Goal: Task Accomplishment & Management: Manage account settings

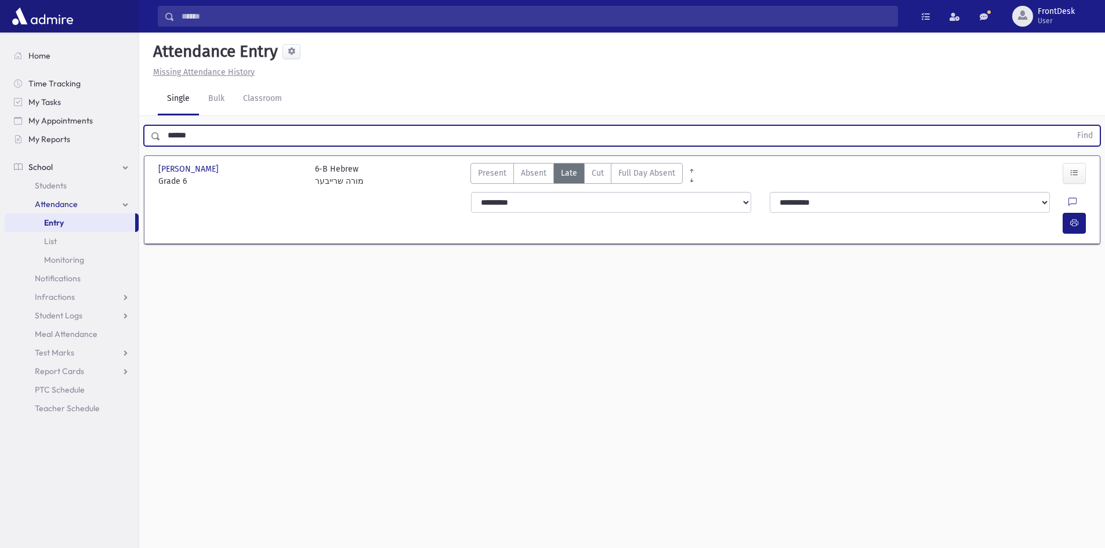
drag, startPoint x: 218, startPoint y: 143, endPoint x: 46, endPoint y: 151, distance: 171.8
click at [46, 151] on div "Search Results Students" at bounding box center [552, 287] width 1105 height 574
type input "*"
type input "*********"
click at [1070, 126] on button "Find" at bounding box center [1085, 136] width 30 height 20
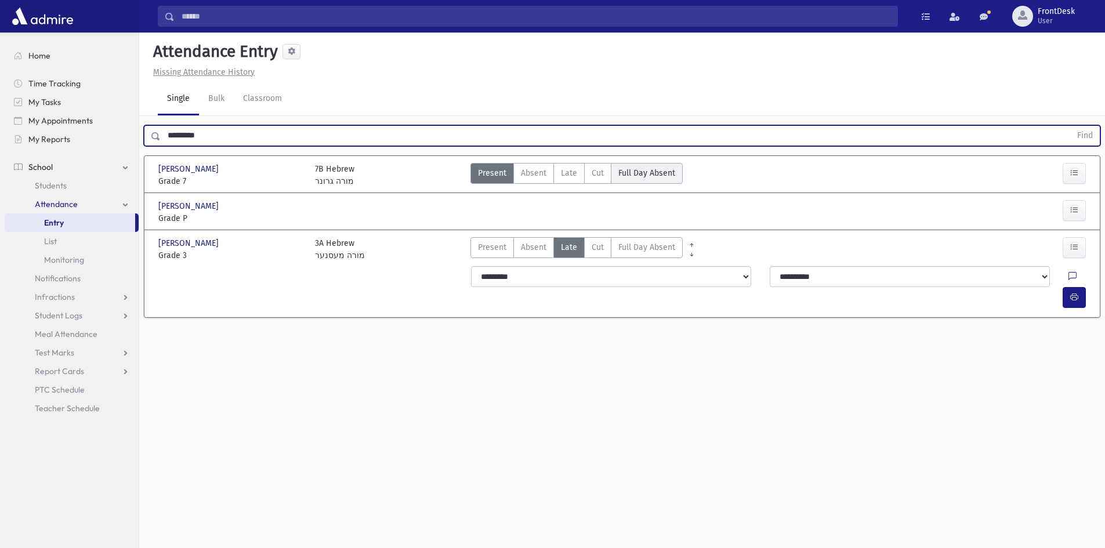
click at [648, 166] on Absent"] "Full Day Absent FDA" at bounding box center [647, 173] width 72 height 21
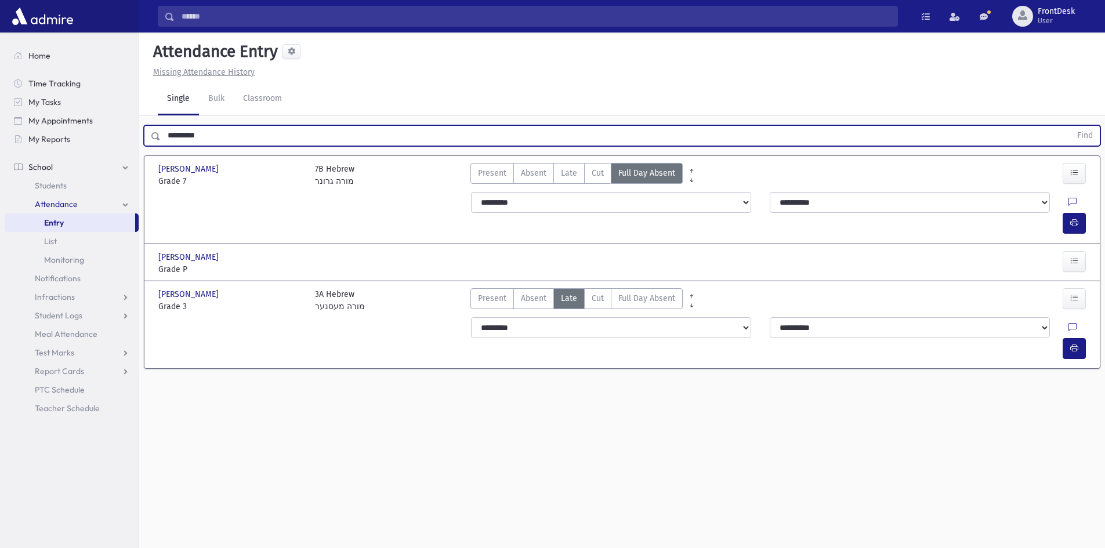
drag, startPoint x: 201, startPoint y: 140, endPoint x: 139, endPoint y: 147, distance: 61.9
click at [139, 147] on div "********* Find" at bounding box center [621, 133] width 965 height 35
type input "**********"
click at [1070, 126] on button "Find" at bounding box center [1085, 136] width 30 height 20
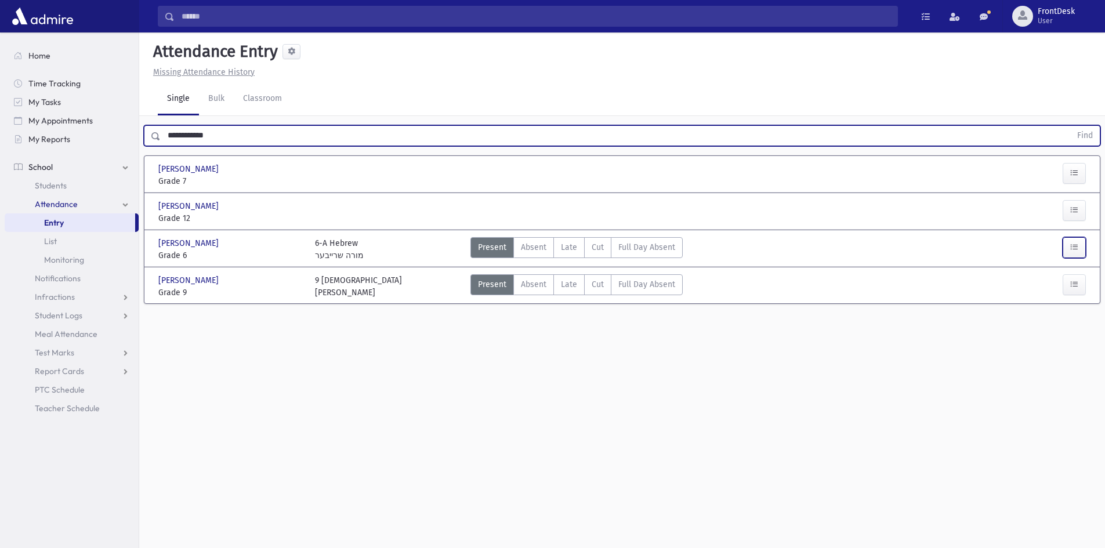
click at [1080, 241] on button "button" at bounding box center [1073, 247] width 23 height 21
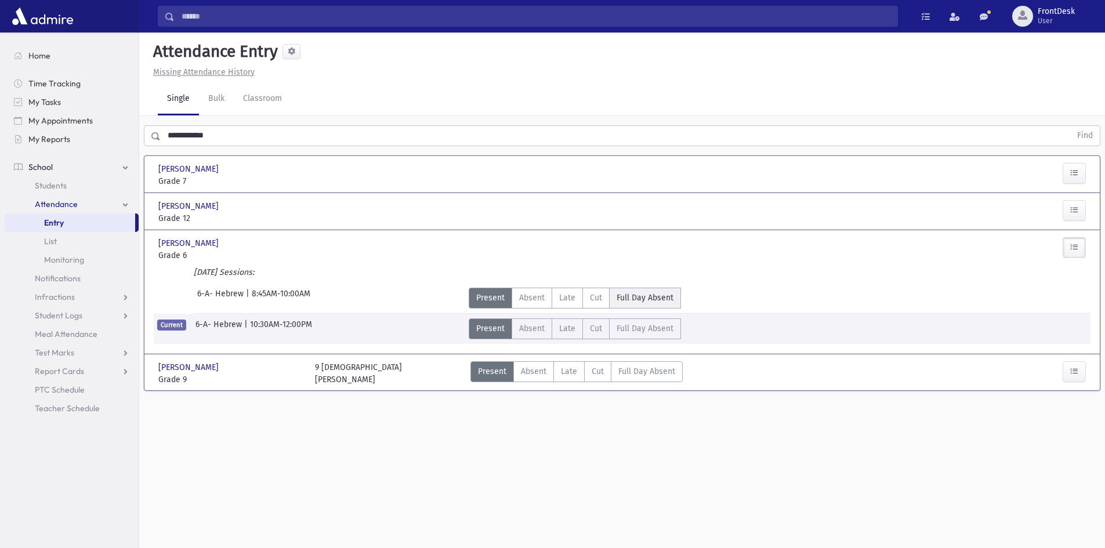
click at [651, 299] on span "Full Day Absent" at bounding box center [644, 298] width 57 height 12
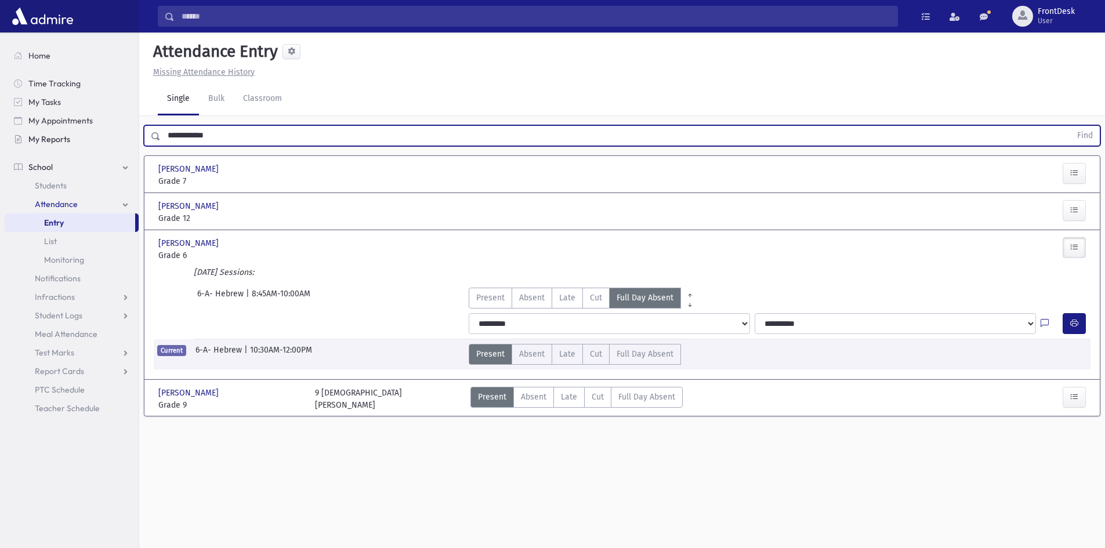
drag, startPoint x: 251, startPoint y: 140, endPoint x: 14, endPoint y: 136, distance: 236.6
click at [14, 136] on div "Search Results Students" at bounding box center [552, 287] width 1105 height 574
type input "*"
type input "****"
click at [1070, 126] on button "Find" at bounding box center [1085, 136] width 30 height 20
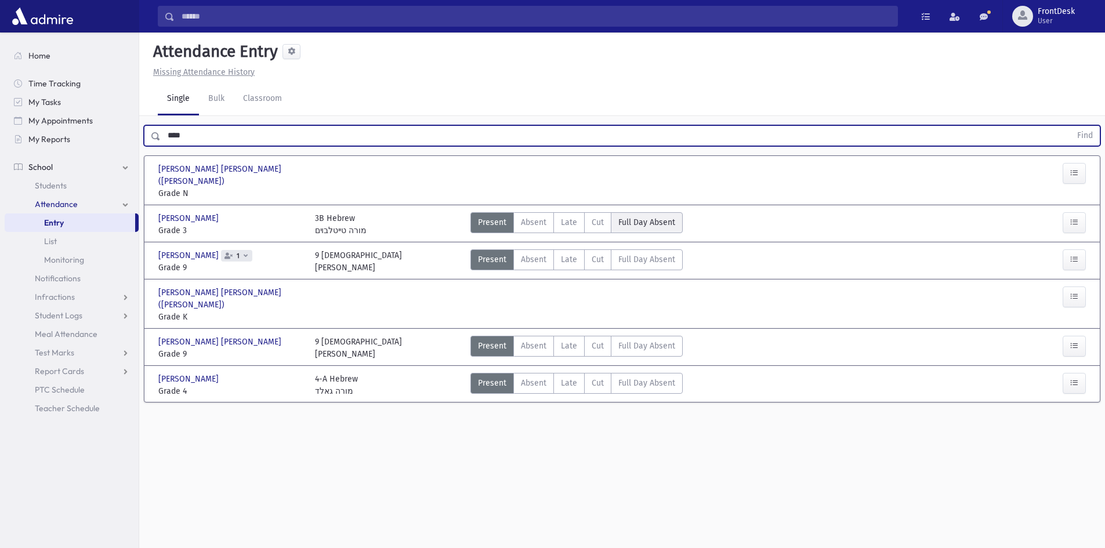
click at [671, 216] on span "Full Day Absent" at bounding box center [646, 222] width 57 height 12
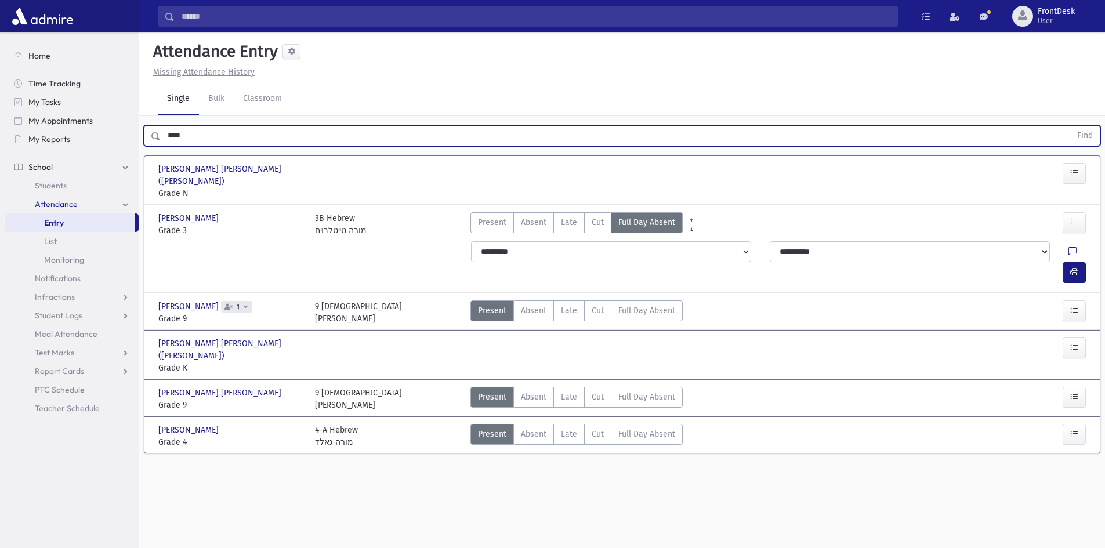
drag, startPoint x: 206, startPoint y: 139, endPoint x: 140, endPoint y: 141, distance: 66.1
click at [140, 141] on div "**** Find" at bounding box center [621, 133] width 965 height 35
click at [1070, 126] on button "Find" at bounding box center [1085, 136] width 30 height 20
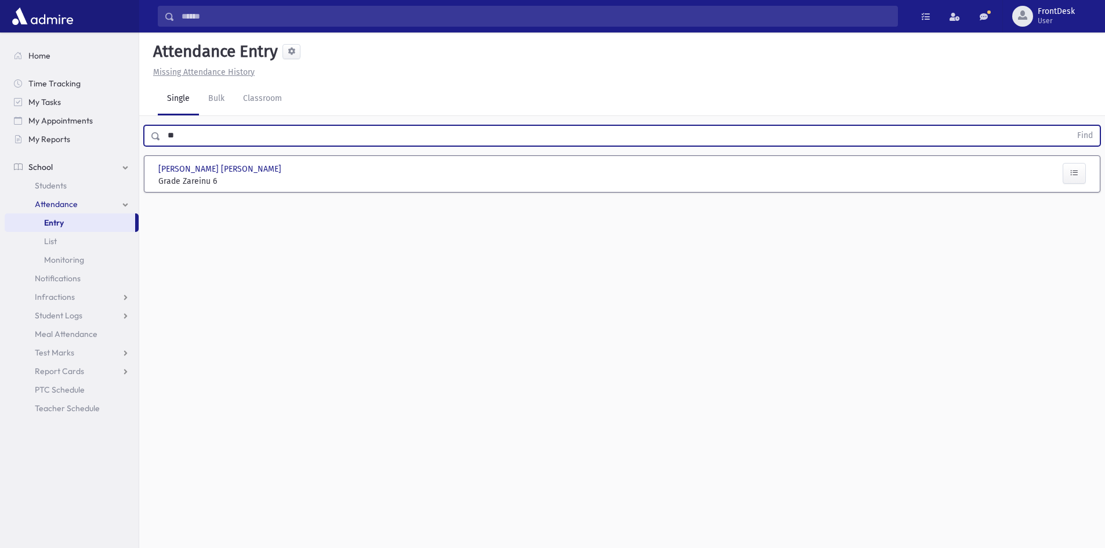
type input "*"
click at [52, 189] on span "Students" at bounding box center [51, 185] width 32 height 10
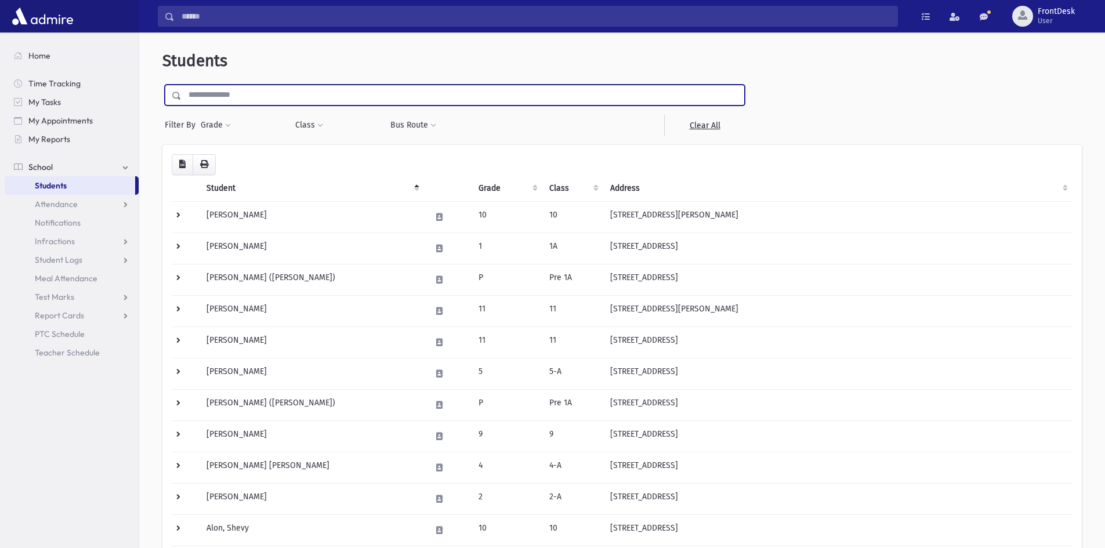
drag, startPoint x: 223, startPoint y: 93, endPoint x: 238, endPoint y: 103, distance: 18.5
click at [222, 93] on input "text" at bounding box center [462, 95] width 562 height 21
type input "******"
click at [162, 85] on input "submit" at bounding box center [178, 93] width 32 height 16
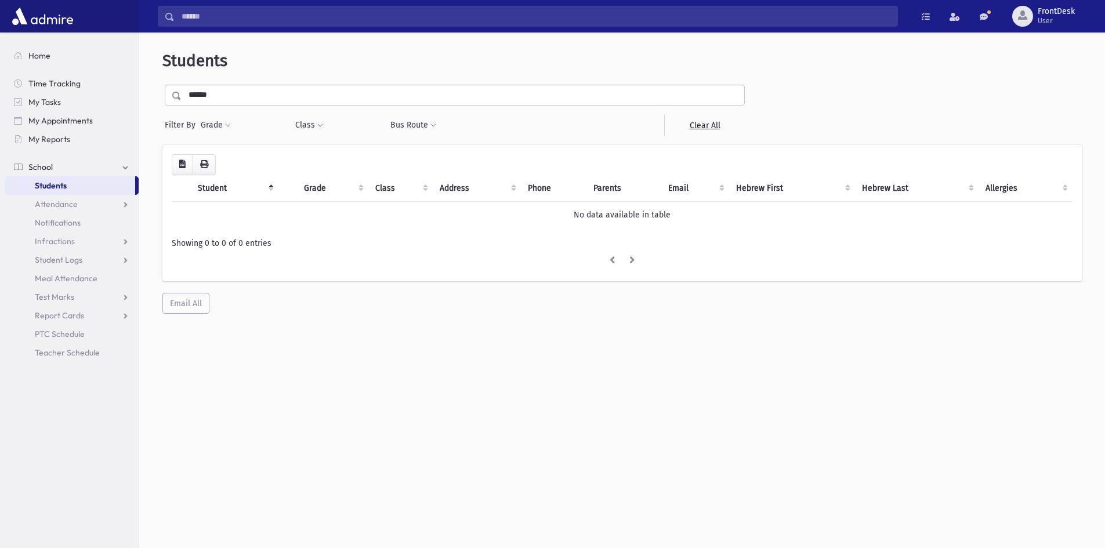
drag, startPoint x: 227, startPoint y: 101, endPoint x: 165, endPoint y: 104, distance: 62.1
click at [165, 104] on div "******" at bounding box center [455, 95] width 580 height 21
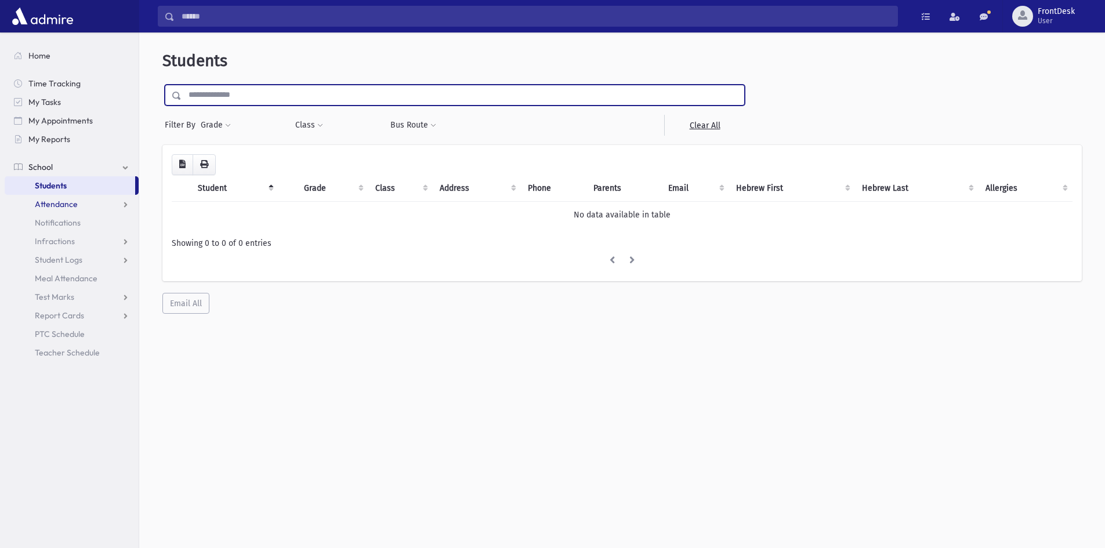
click at [99, 208] on link "Attendance" at bounding box center [72, 204] width 134 height 19
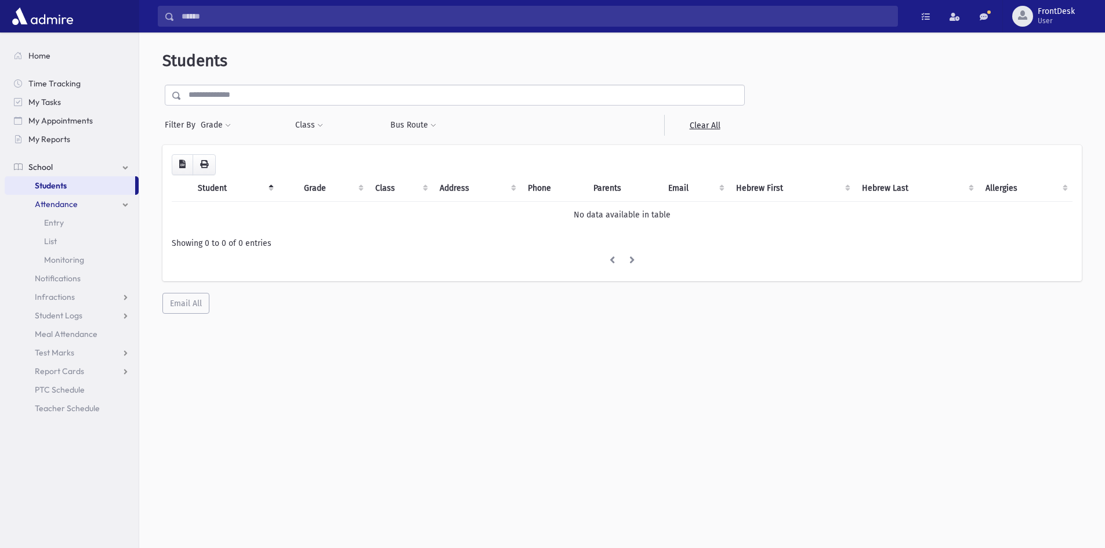
click at [68, 187] on link "Students" at bounding box center [70, 185] width 130 height 19
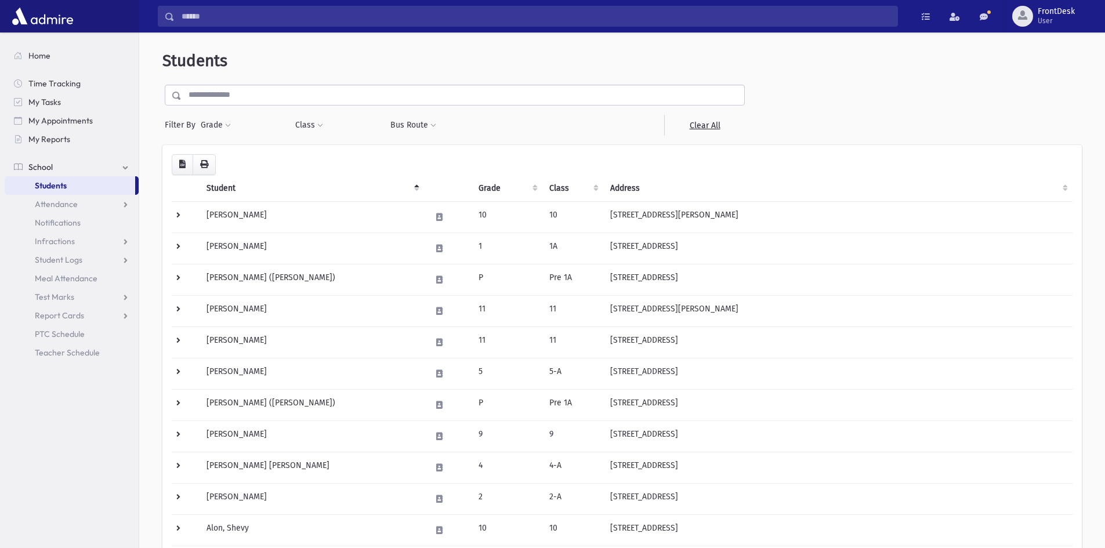
click at [225, 88] on input "text" at bounding box center [462, 95] width 562 height 21
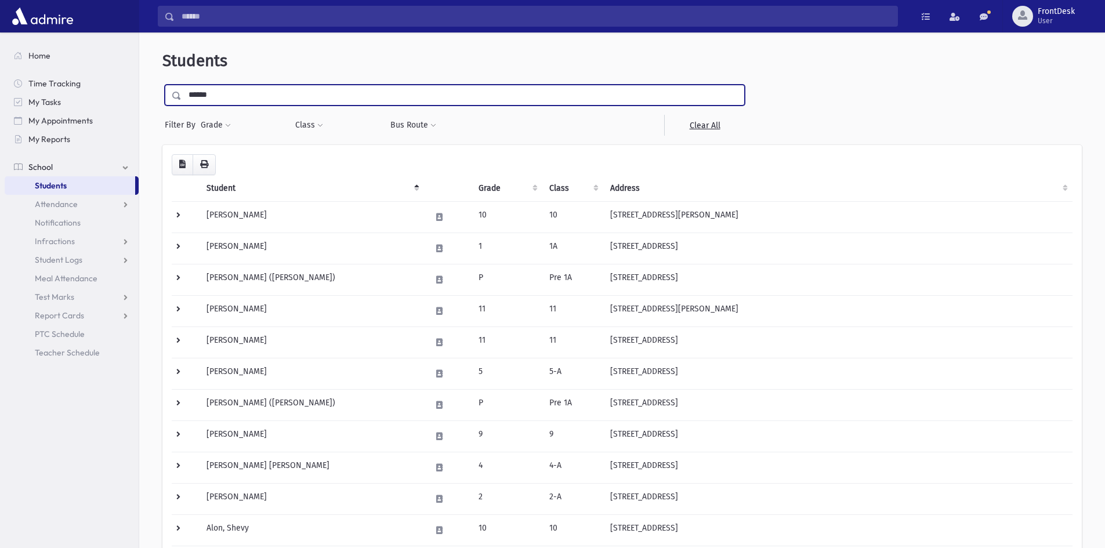
type input "******"
click at [162, 85] on input "submit" at bounding box center [178, 93] width 32 height 16
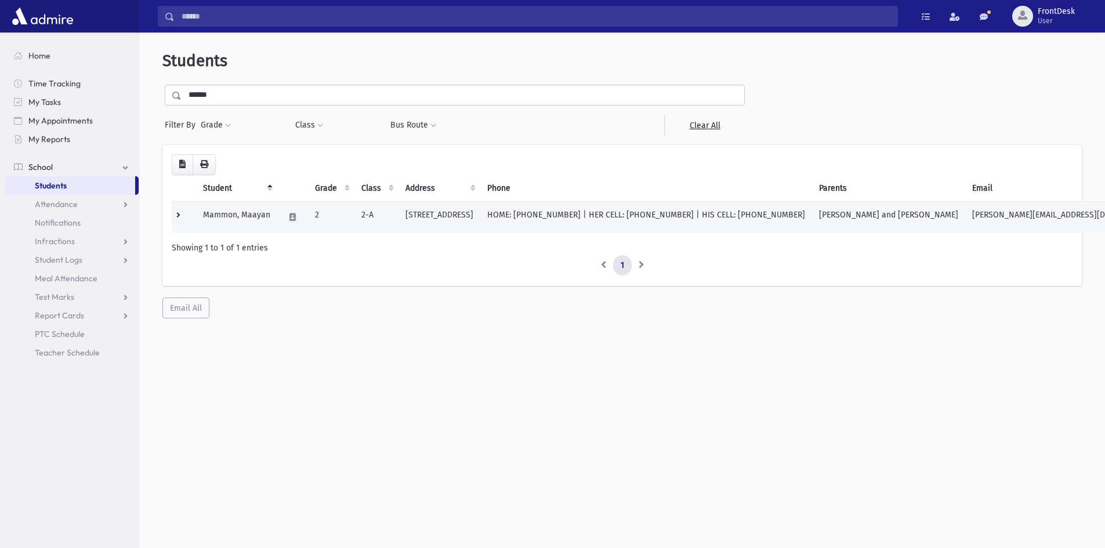
click at [179, 221] on td at bounding box center [184, 216] width 24 height 31
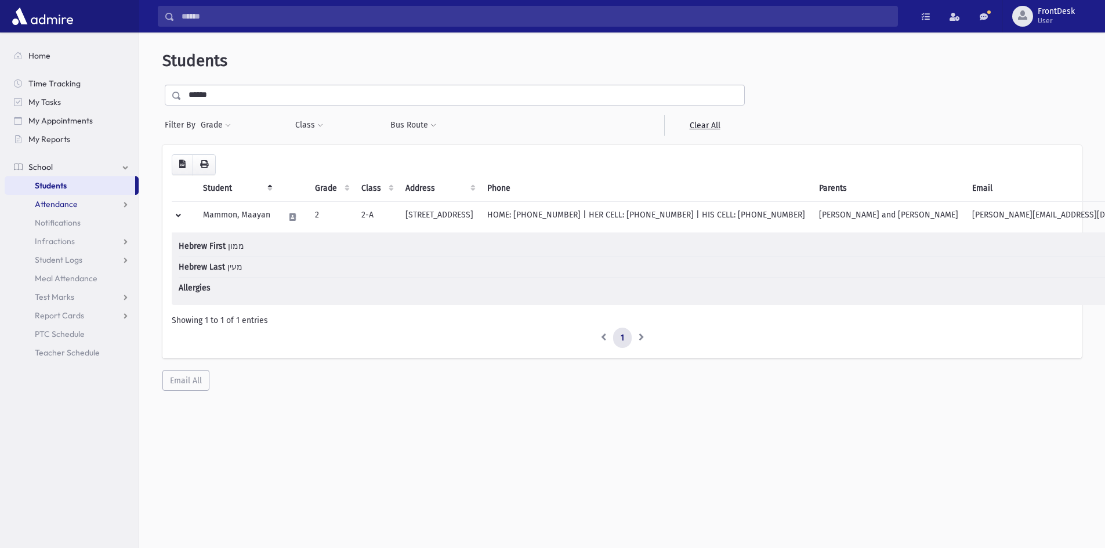
click at [60, 205] on span "Attendance" at bounding box center [56, 204] width 43 height 10
click at [78, 186] on link "Students" at bounding box center [70, 185] width 130 height 19
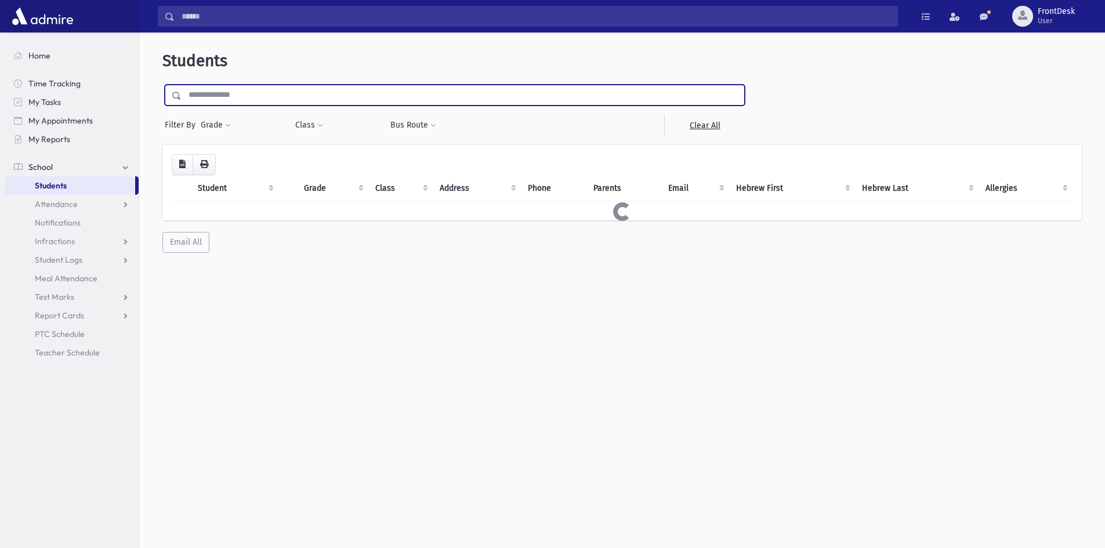
click at [210, 97] on input "text" at bounding box center [462, 95] width 562 height 21
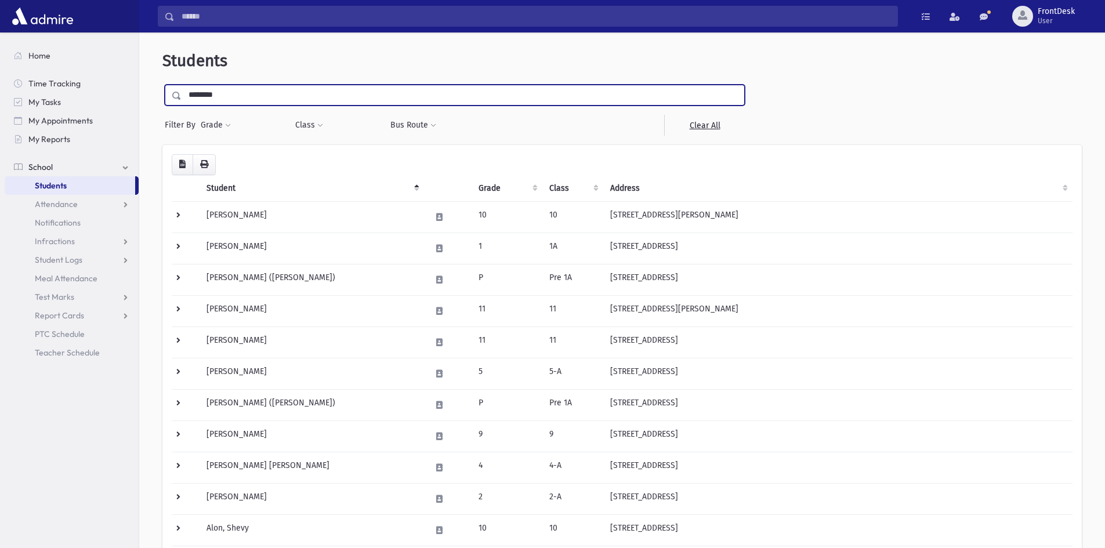
type input "********"
click at [162, 85] on input "submit" at bounding box center [178, 93] width 32 height 16
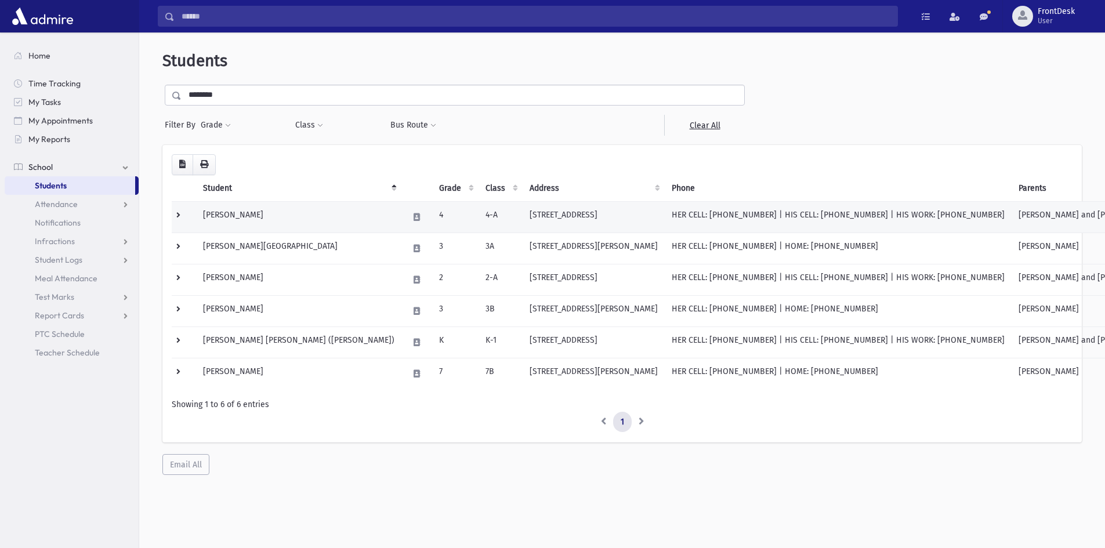
click at [179, 215] on td at bounding box center [184, 216] width 24 height 31
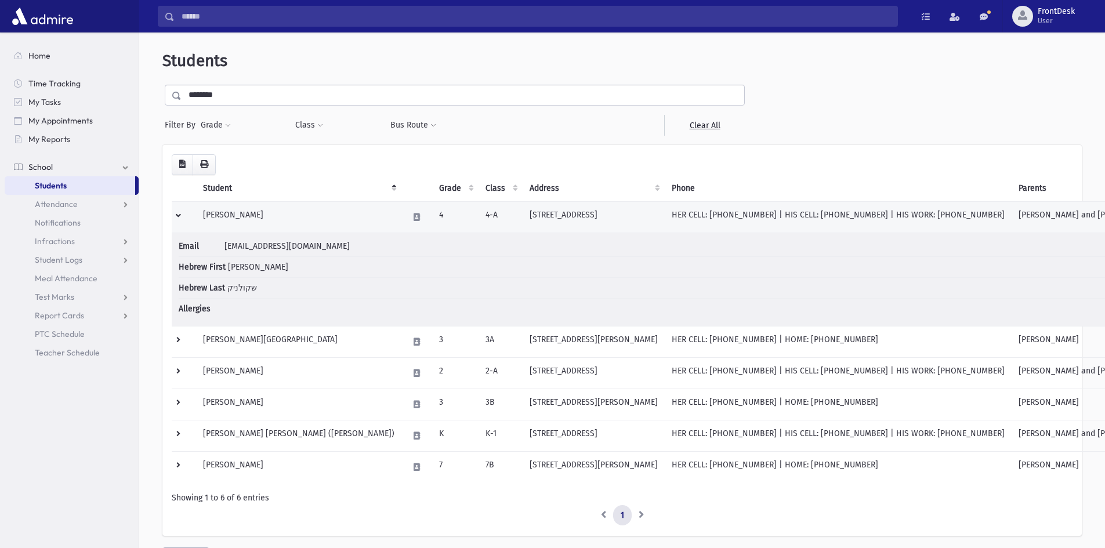
click at [184, 215] on td at bounding box center [184, 216] width 24 height 31
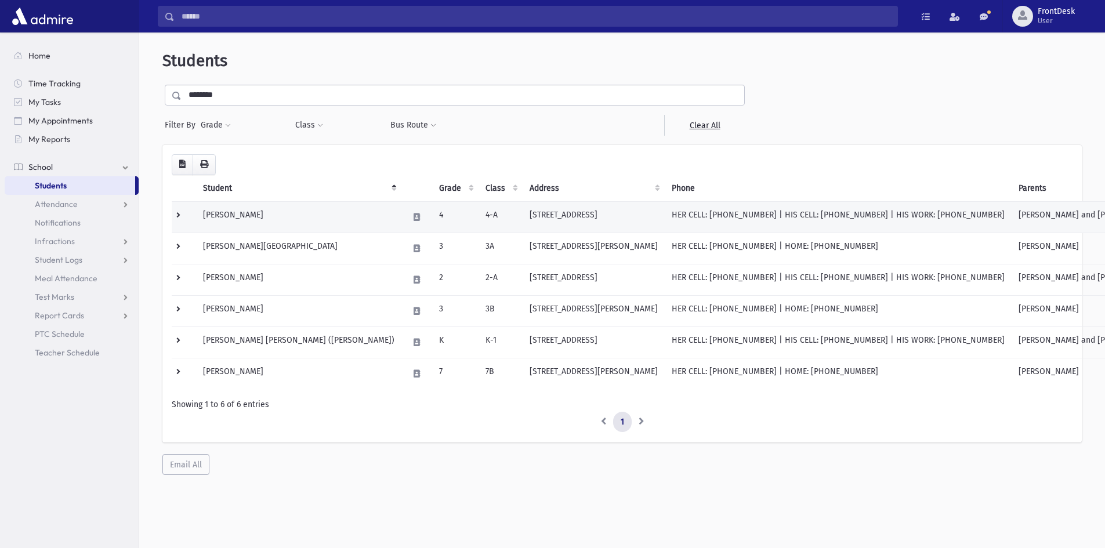
click at [179, 215] on td at bounding box center [184, 216] width 24 height 31
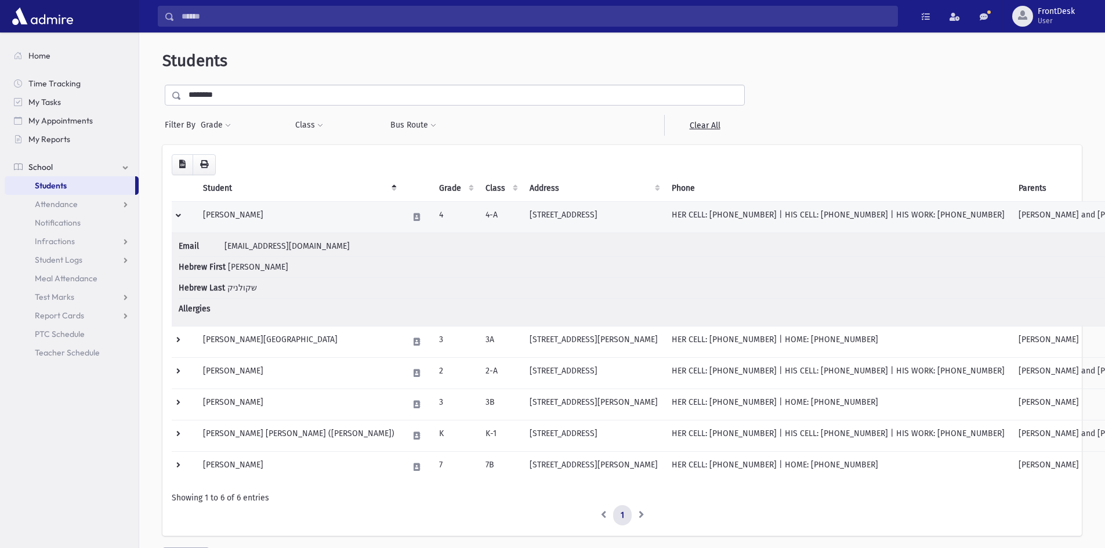
click at [179, 216] on td at bounding box center [184, 216] width 24 height 31
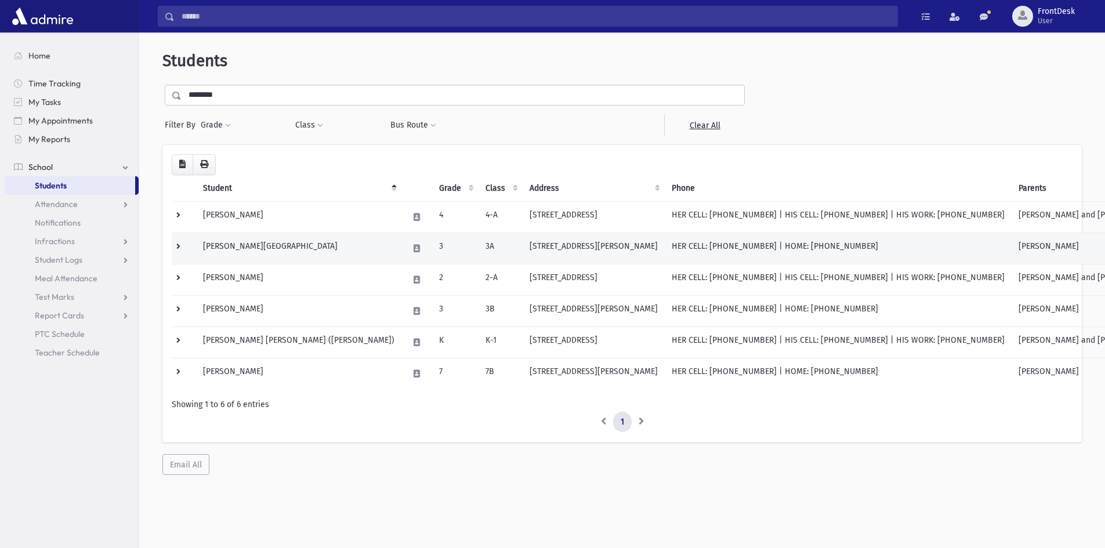
click at [179, 246] on td at bounding box center [184, 248] width 24 height 31
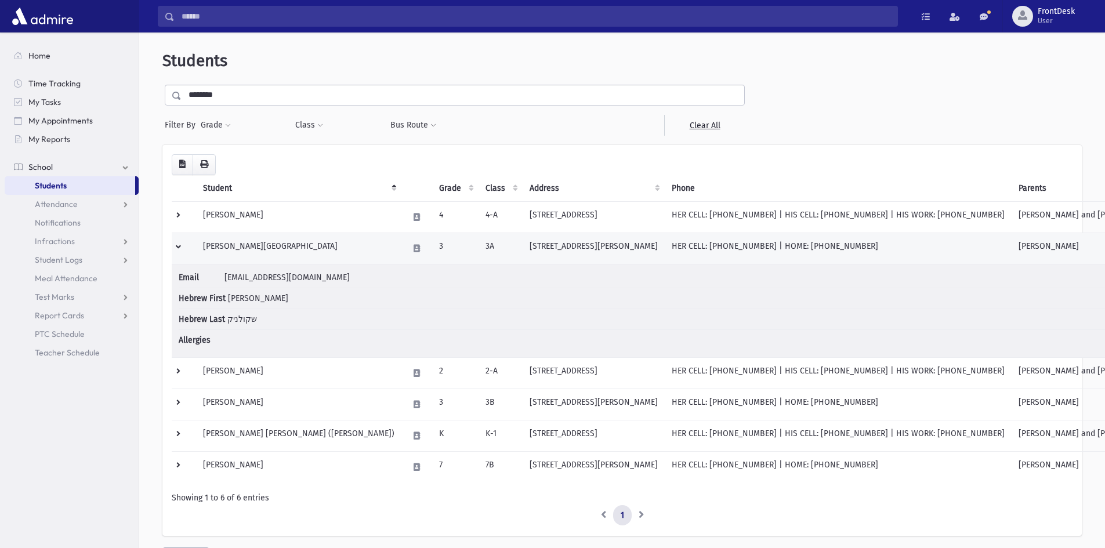
click at [178, 246] on td at bounding box center [184, 248] width 24 height 31
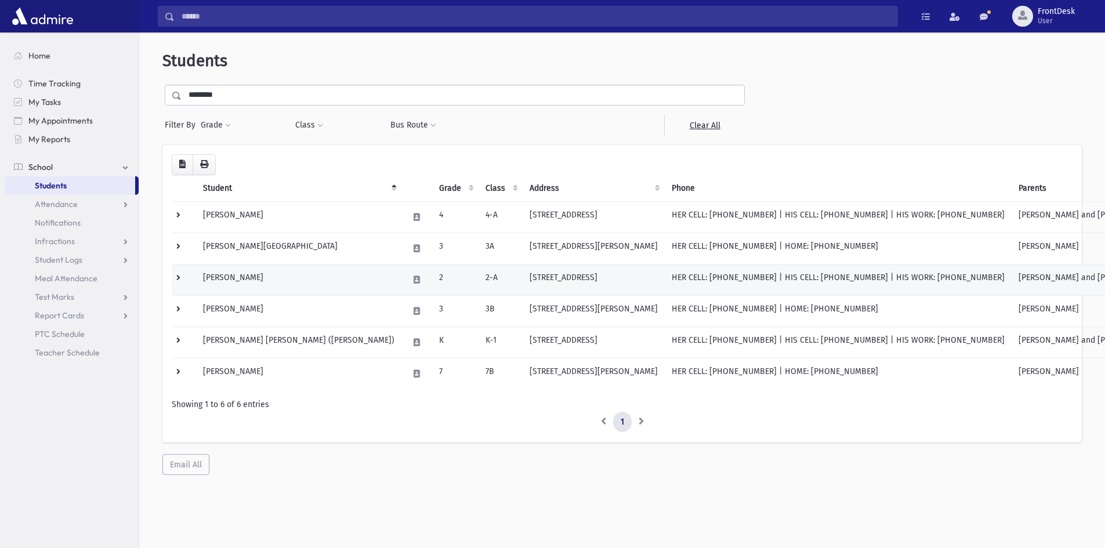
click at [179, 281] on td at bounding box center [184, 279] width 24 height 31
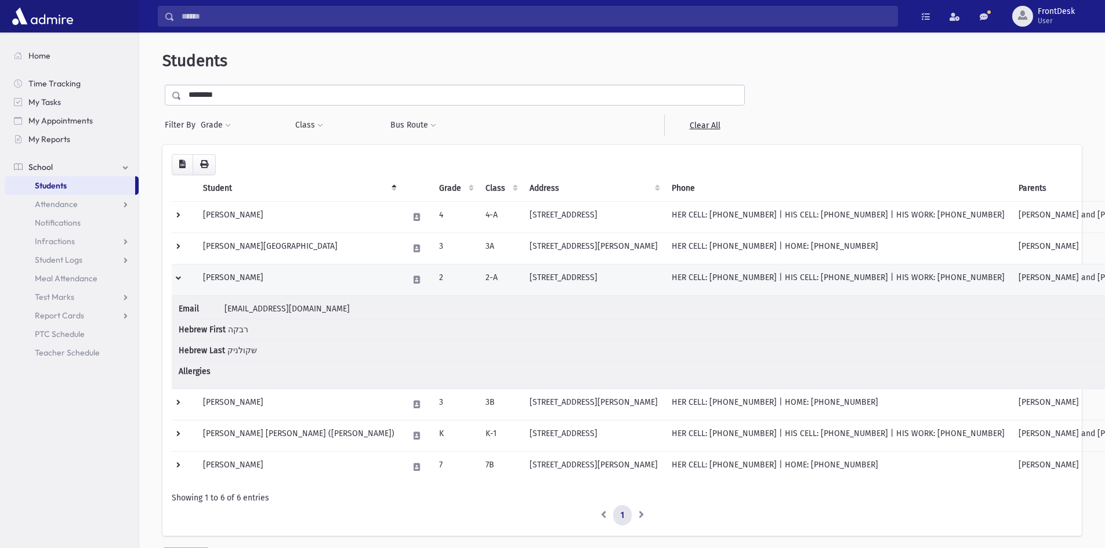
click at [179, 277] on td at bounding box center [184, 279] width 24 height 31
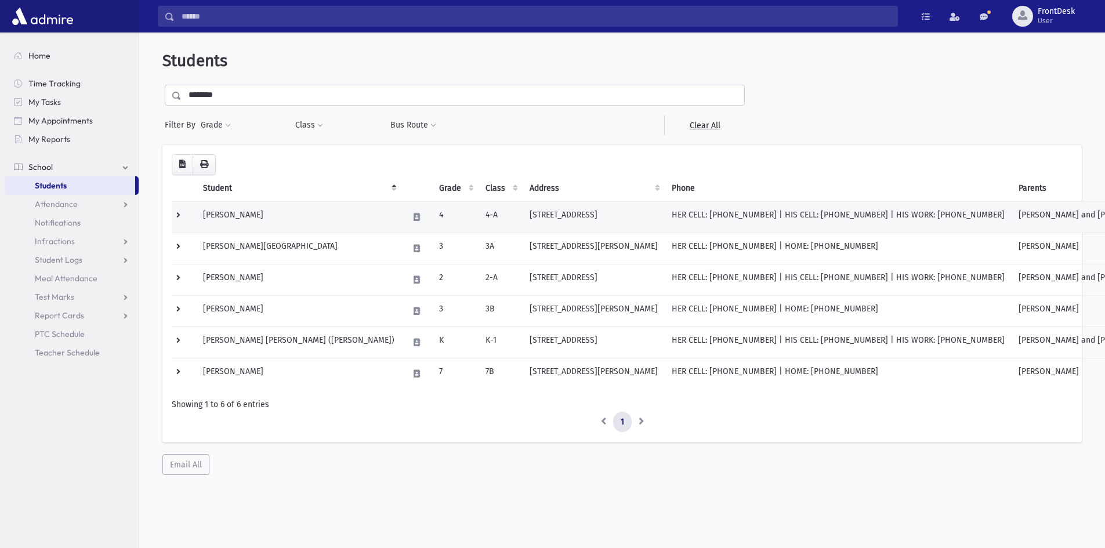
click at [176, 219] on td at bounding box center [184, 216] width 24 height 31
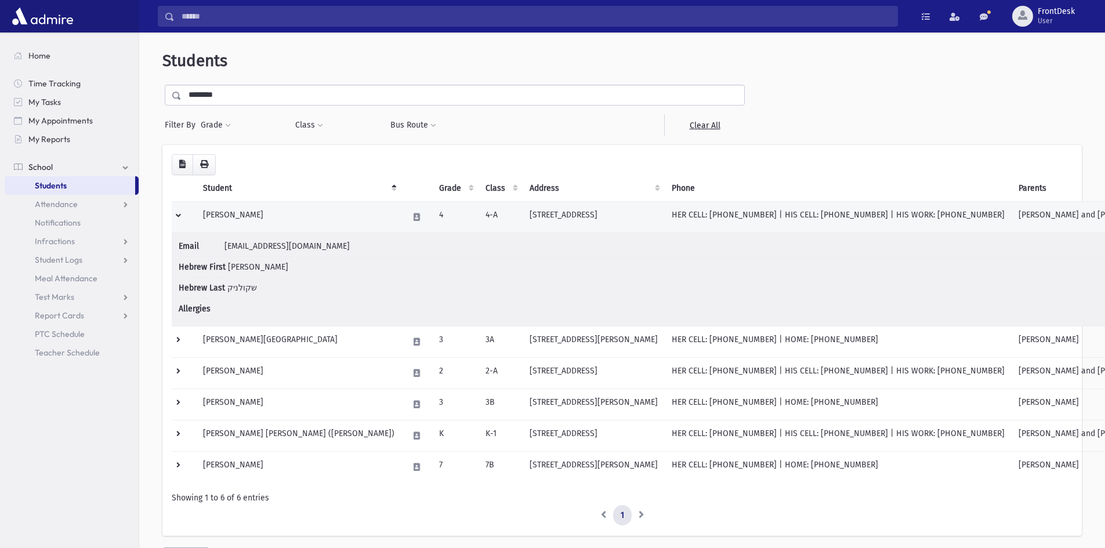
click at [179, 215] on td at bounding box center [184, 216] width 24 height 31
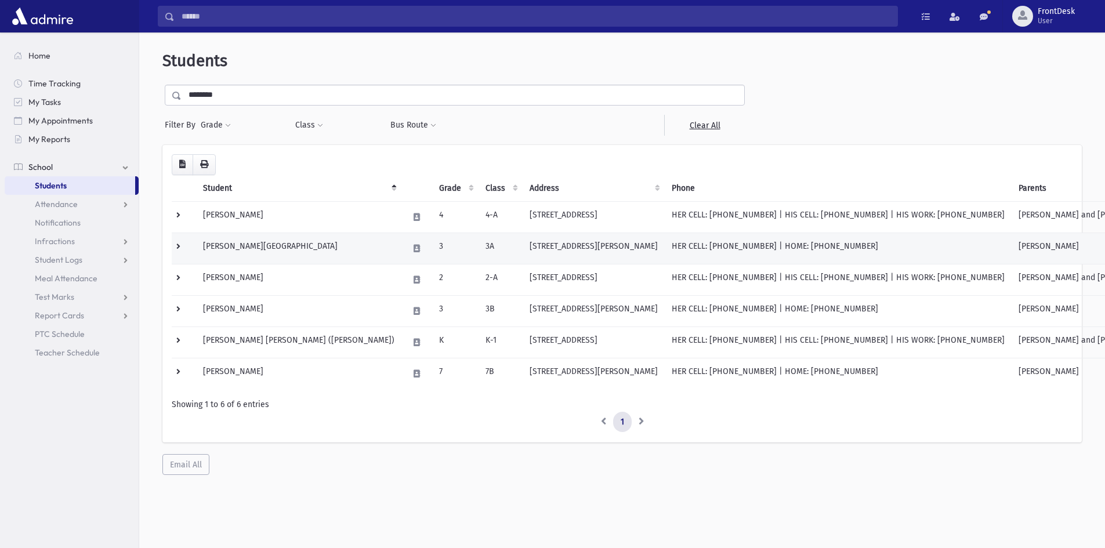
click at [177, 244] on td at bounding box center [184, 248] width 24 height 31
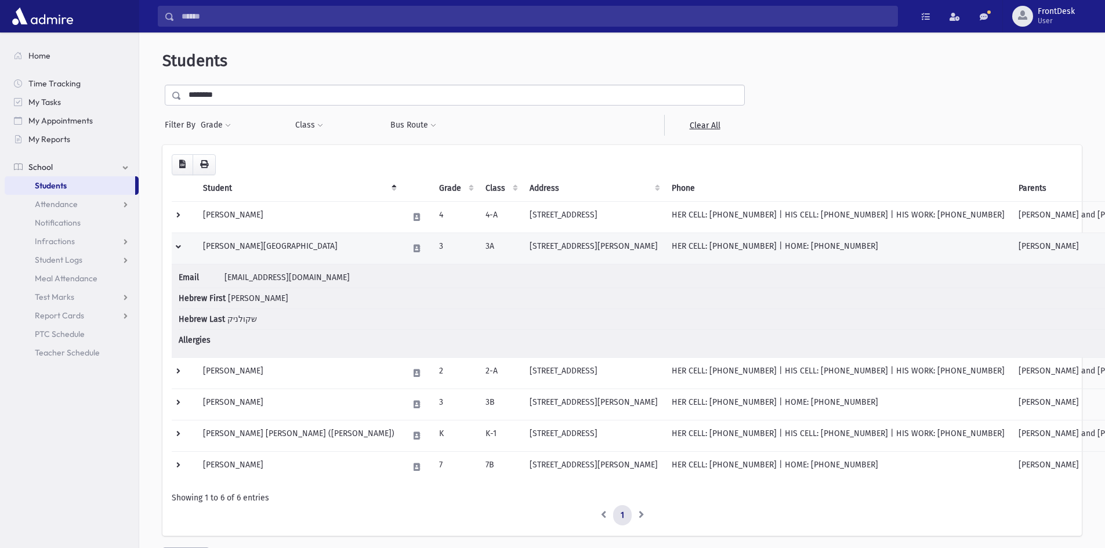
click at [177, 249] on td at bounding box center [184, 248] width 24 height 31
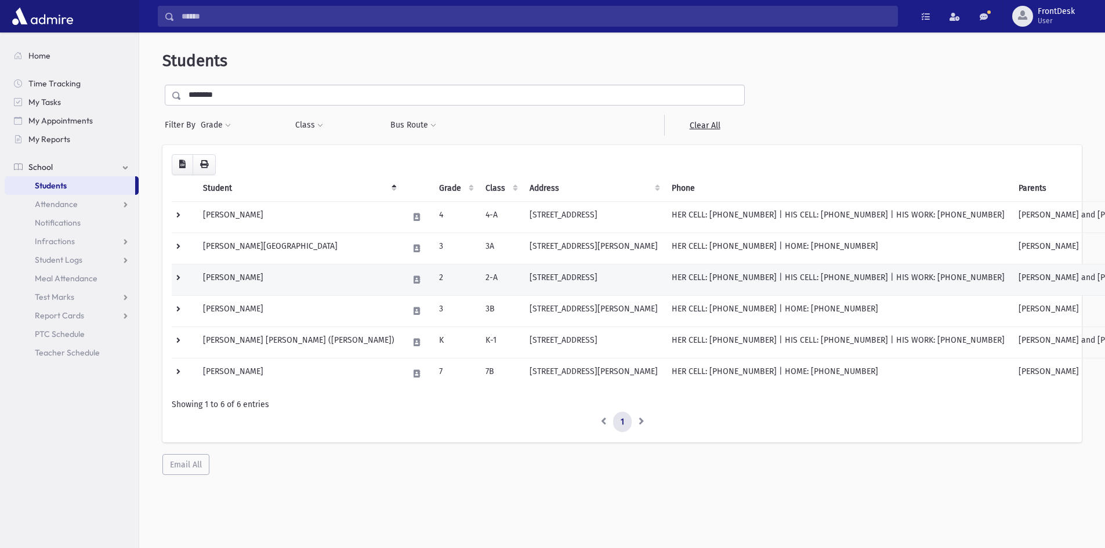
click at [177, 282] on td at bounding box center [184, 279] width 24 height 31
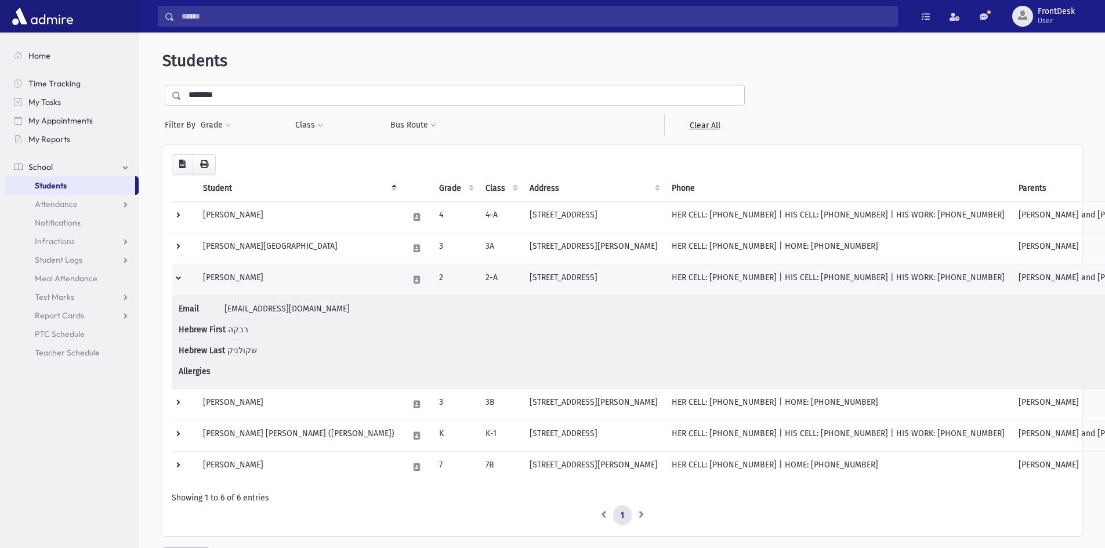
click at [179, 271] on td at bounding box center [184, 279] width 24 height 31
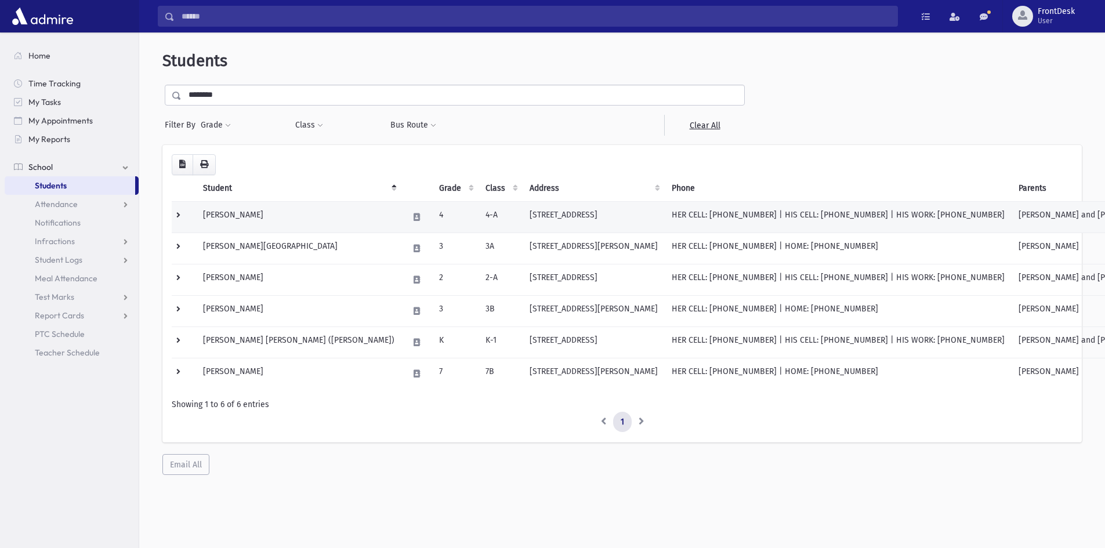
click at [174, 211] on td at bounding box center [184, 216] width 24 height 31
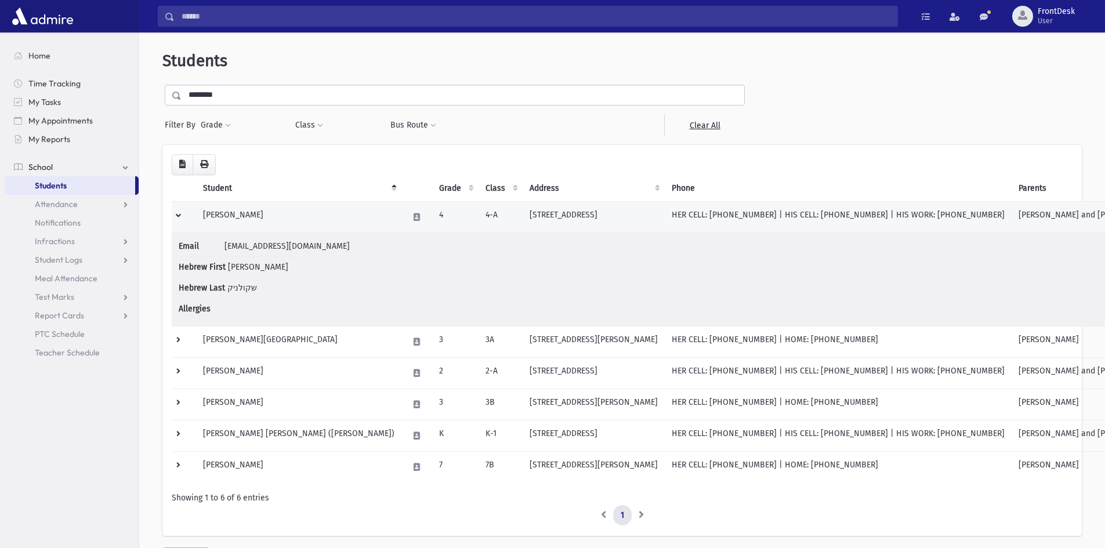
click at [177, 215] on td at bounding box center [184, 216] width 24 height 31
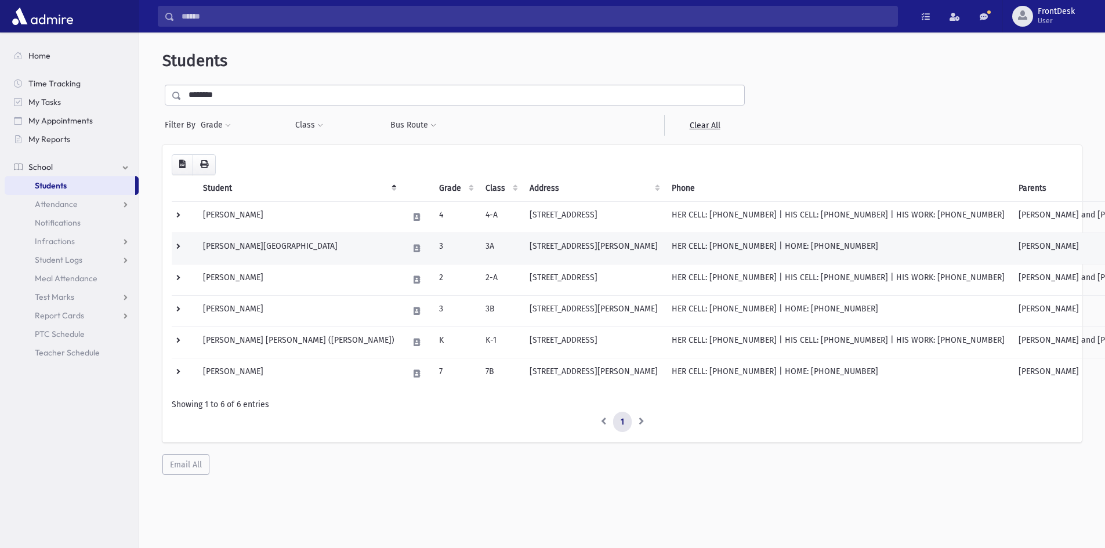
click at [176, 241] on td at bounding box center [184, 248] width 24 height 31
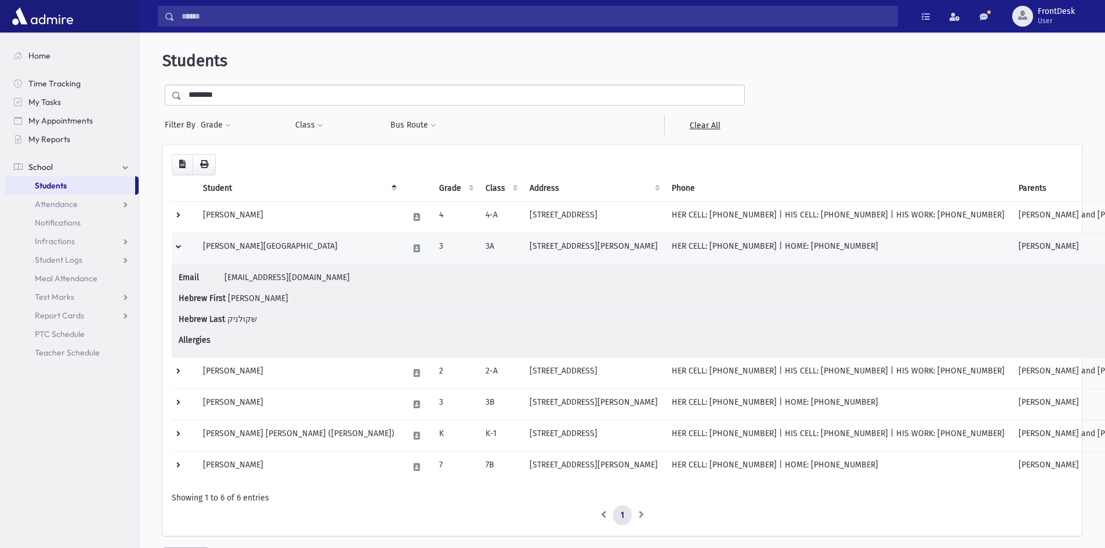
click at [173, 246] on td at bounding box center [184, 248] width 24 height 31
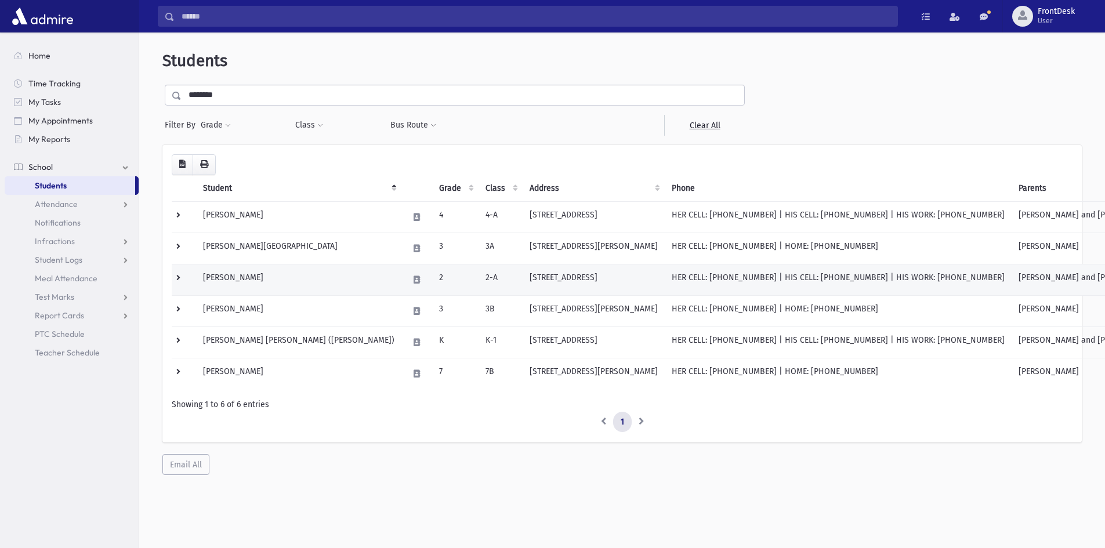
click at [179, 283] on td at bounding box center [184, 279] width 24 height 31
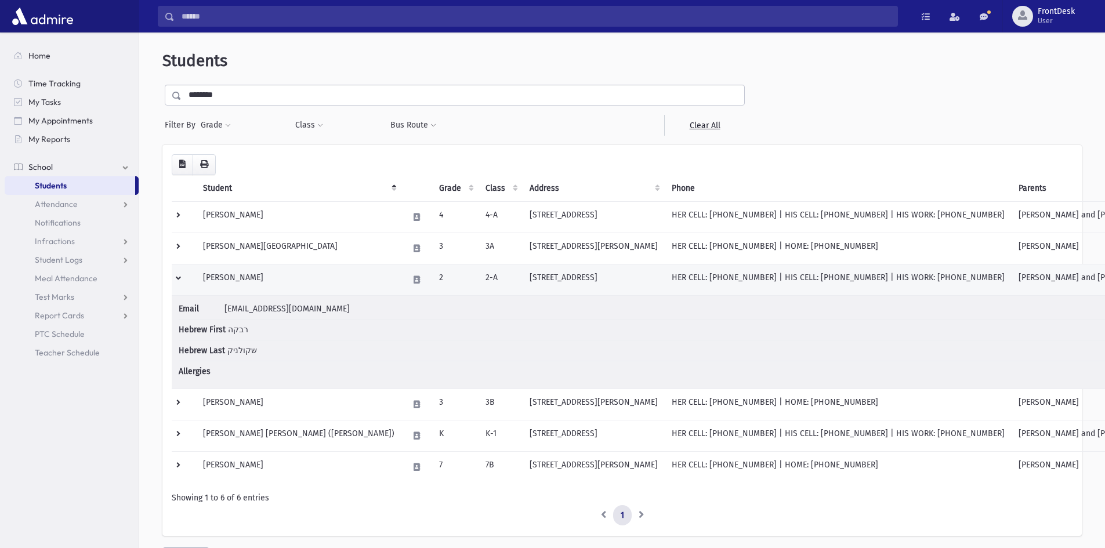
click at [176, 277] on td at bounding box center [184, 279] width 24 height 31
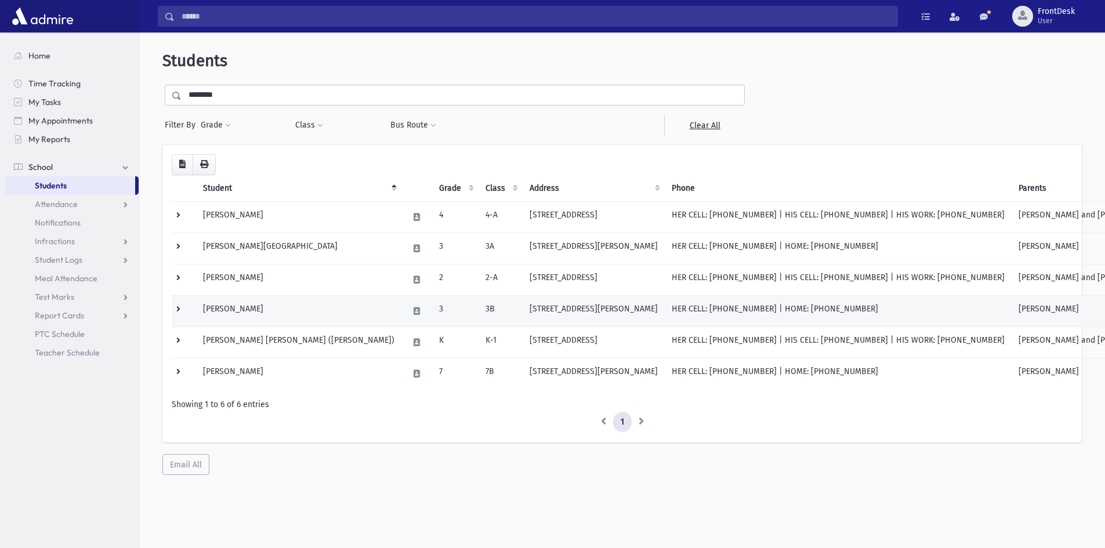
click at [179, 312] on td at bounding box center [184, 310] width 24 height 31
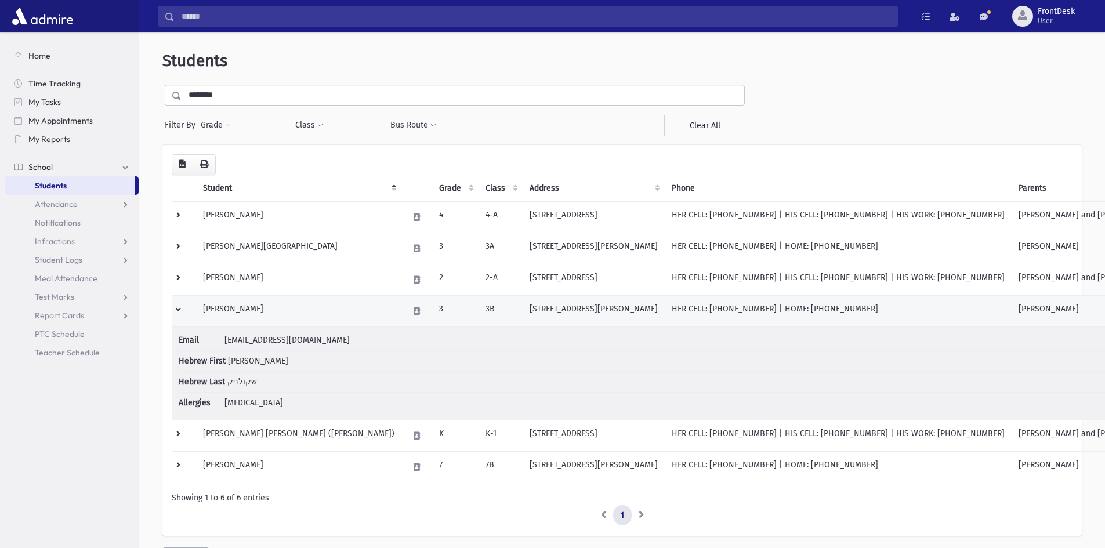
click at [175, 310] on td at bounding box center [184, 310] width 24 height 31
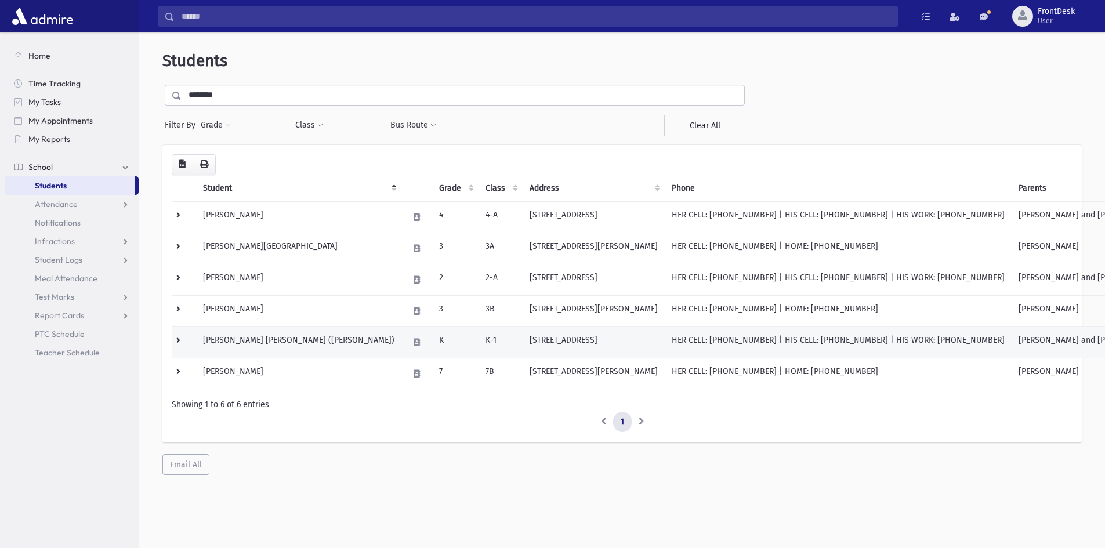
click at [179, 340] on td at bounding box center [184, 341] width 24 height 31
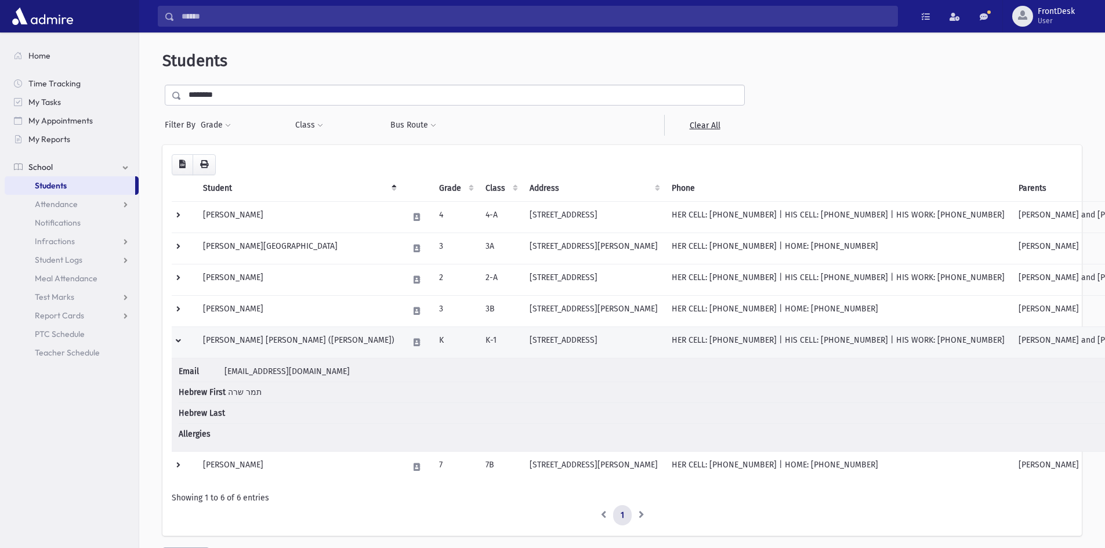
click at [177, 341] on td at bounding box center [184, 341] width 24 height 31
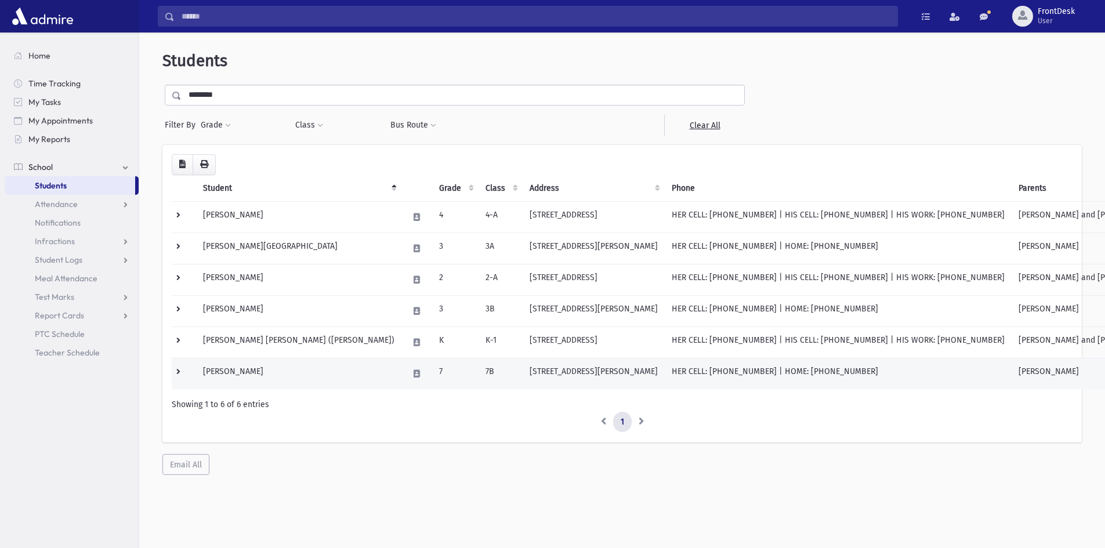
click at [181, 375] on td at bounding box center [184, 373] width 24 height 31
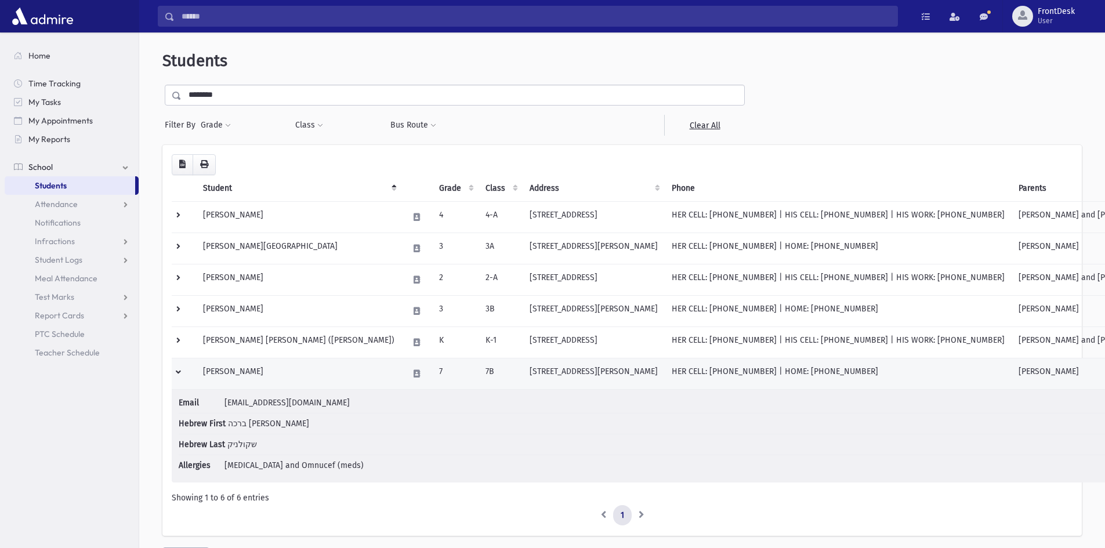
click at [181, 375] on td at bounding box center [184, 373] width 24 height 31
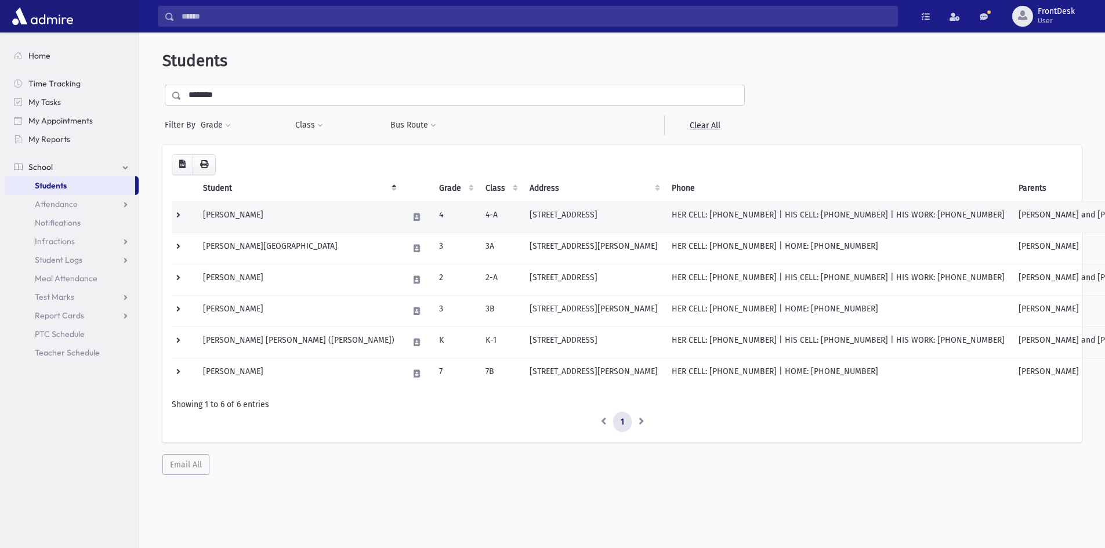
click at [176, 214] on td at bounding box center [184, 216] width 24 height 31
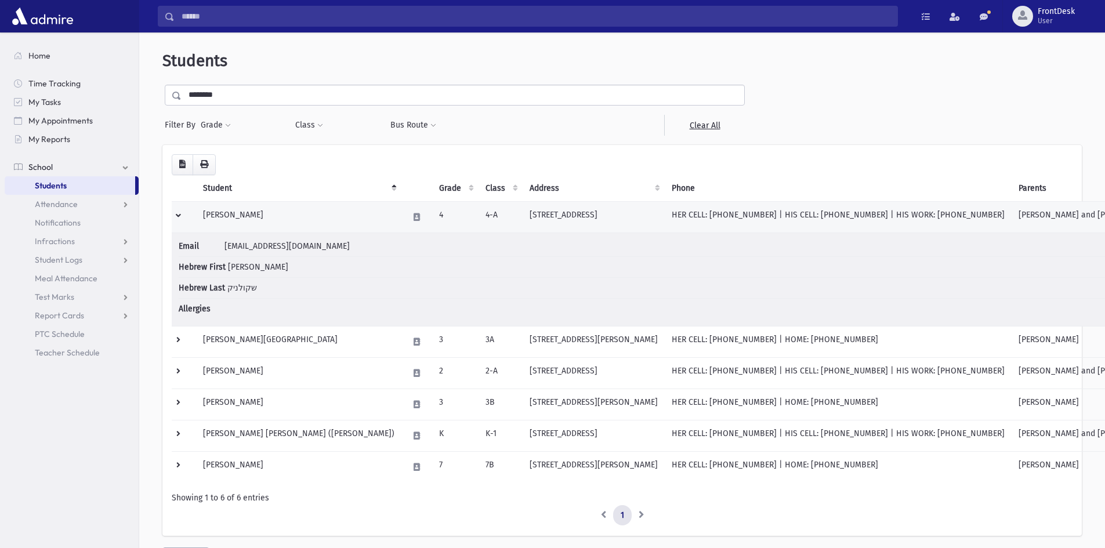
click at [176, 214] on td at bounding box center [184, 216] width 24 height 31
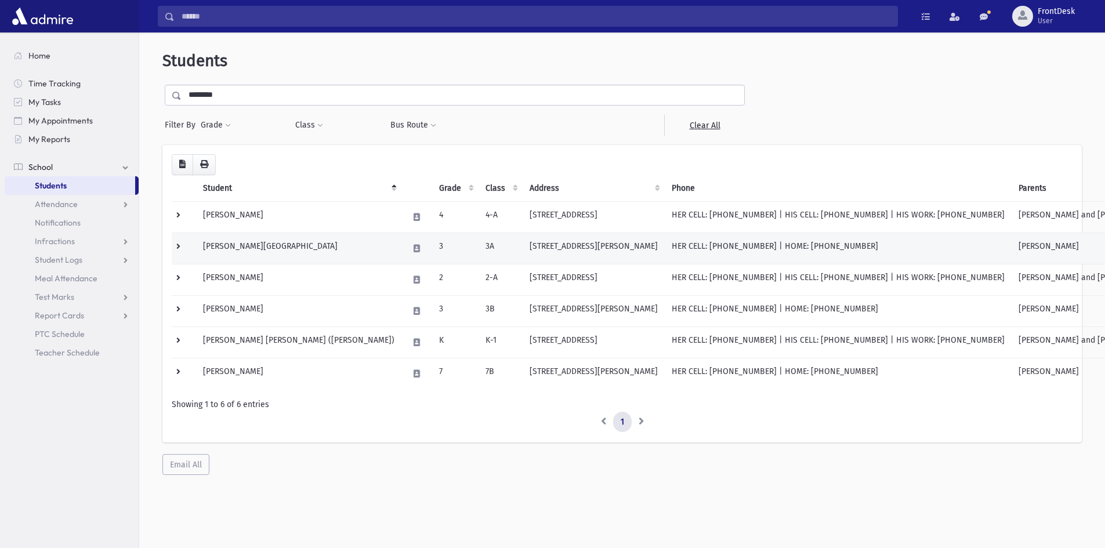
click at [176, 244] on td at bounding box center [184, 248] width 24 height 31
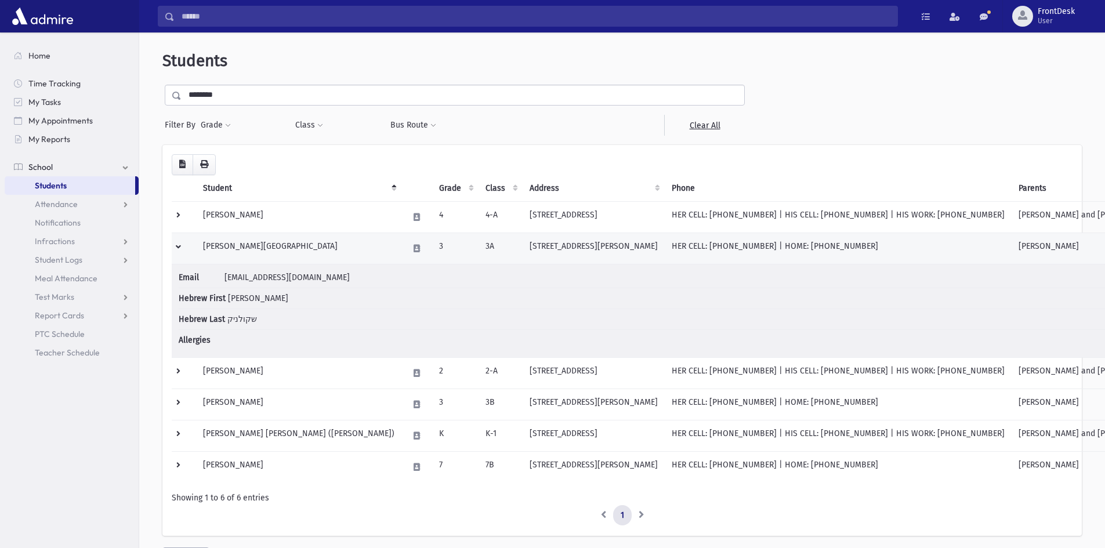
click at [176, 246] on td at bounding box center [184, 248] width 24 height 31
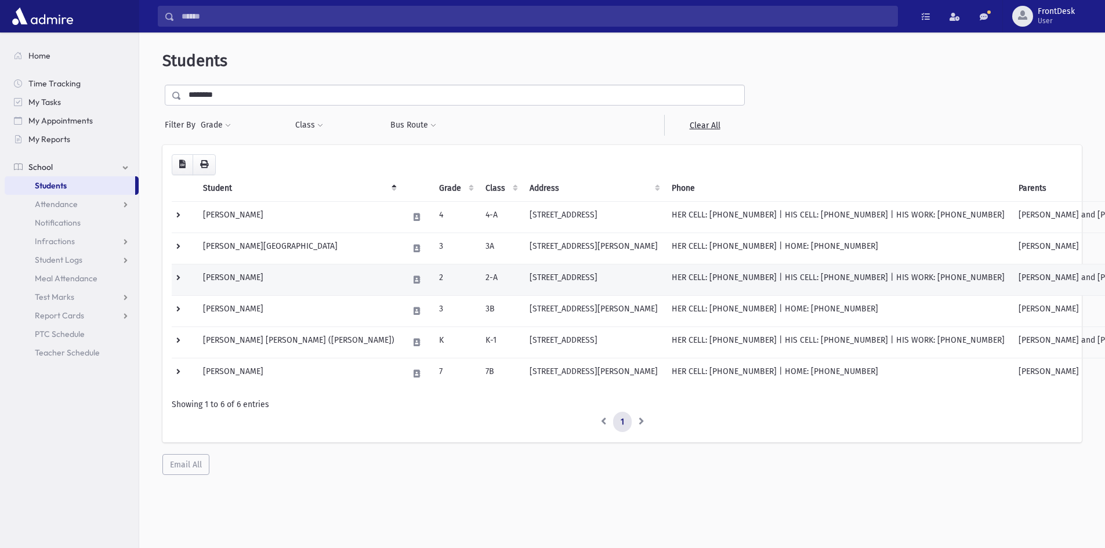
click at [179, 275] on td at bounding box center [184, 279] width 24 height 31
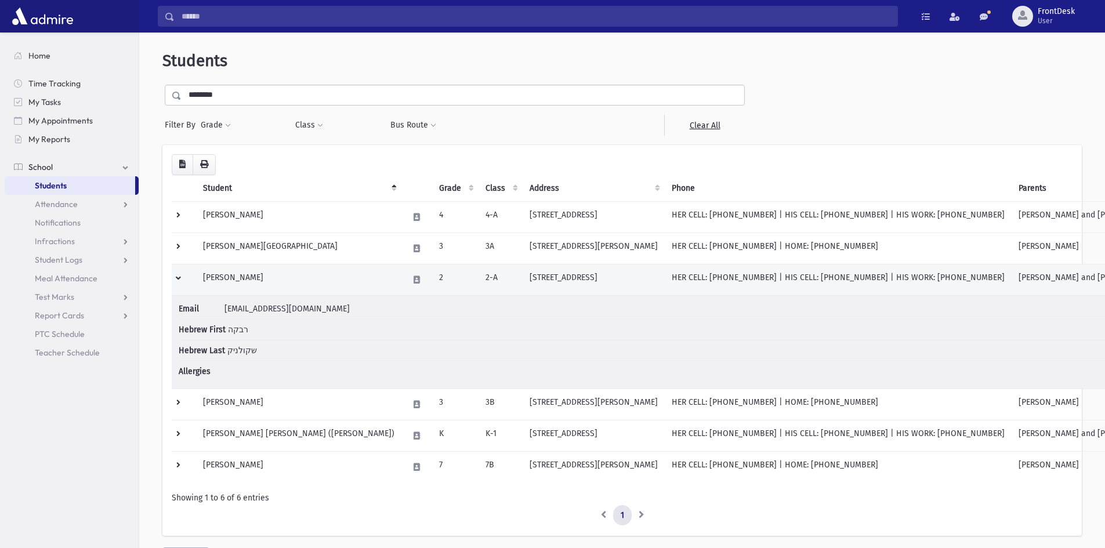
click at [179, 275] on td at bounding box center [184, 279] width 24 height 31
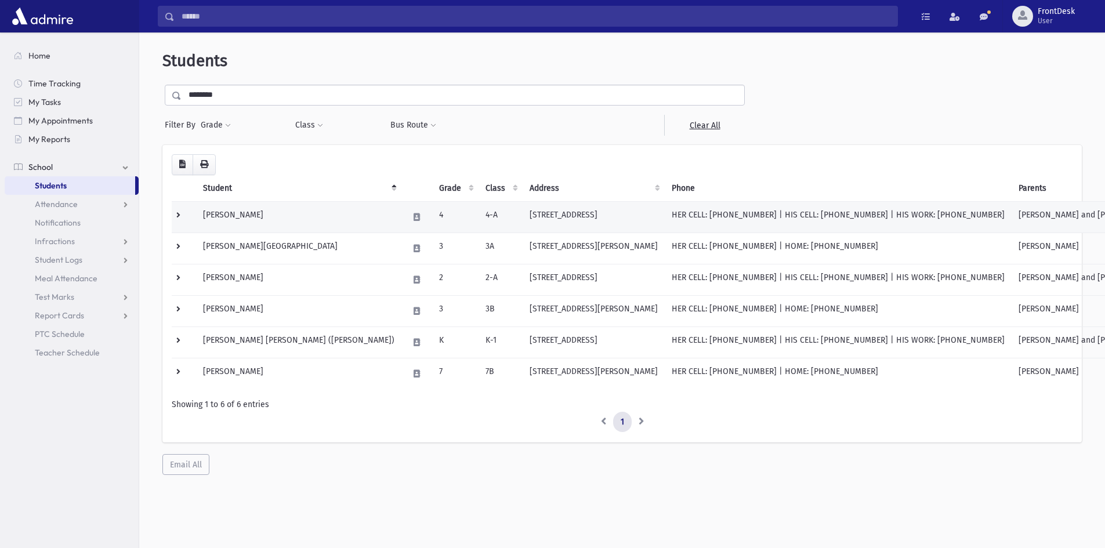
drag, startPoint x: 172, startPoint y: 207, endPoint x: 172, endPoint y: 213, distance: 6.4
click at [172, 207] on td at bounding box center [184, 216] width 24 height 31
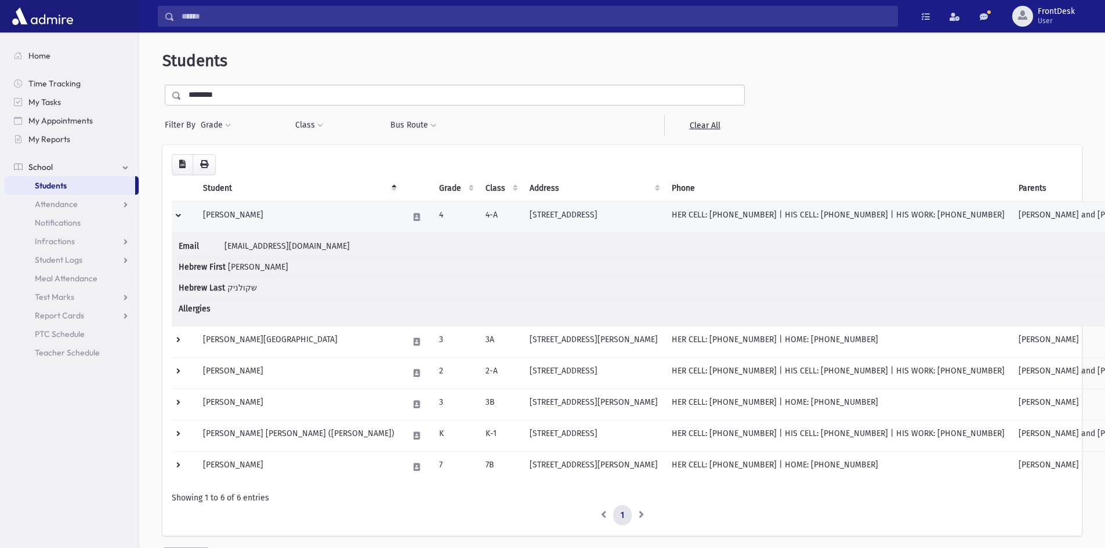
click at [172, 214] on td at bounding box center [184, 216] width 24 height 31
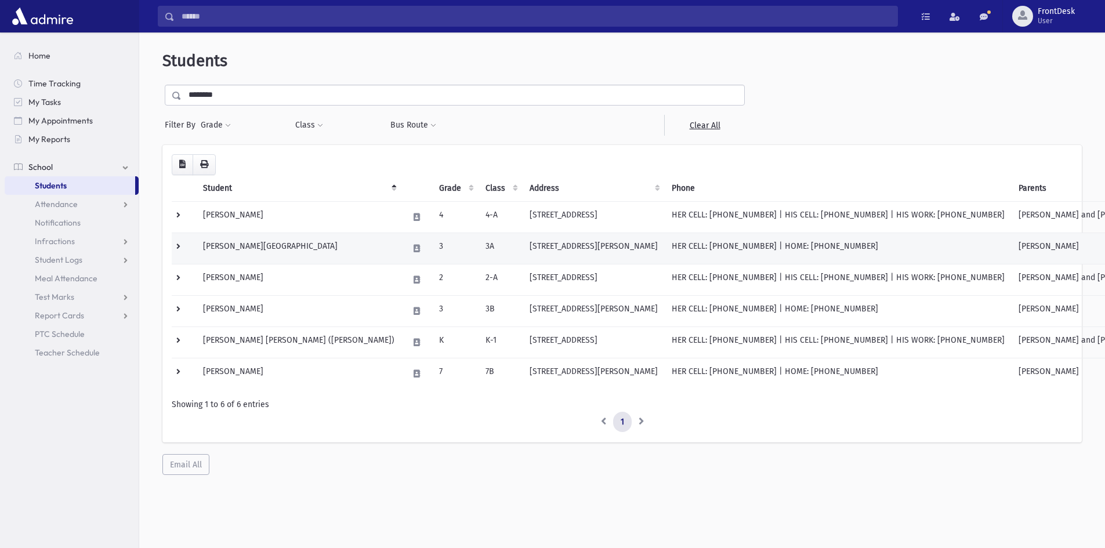
click at [173, 247] on td at bounding box center [184, 248] width 24 height 31
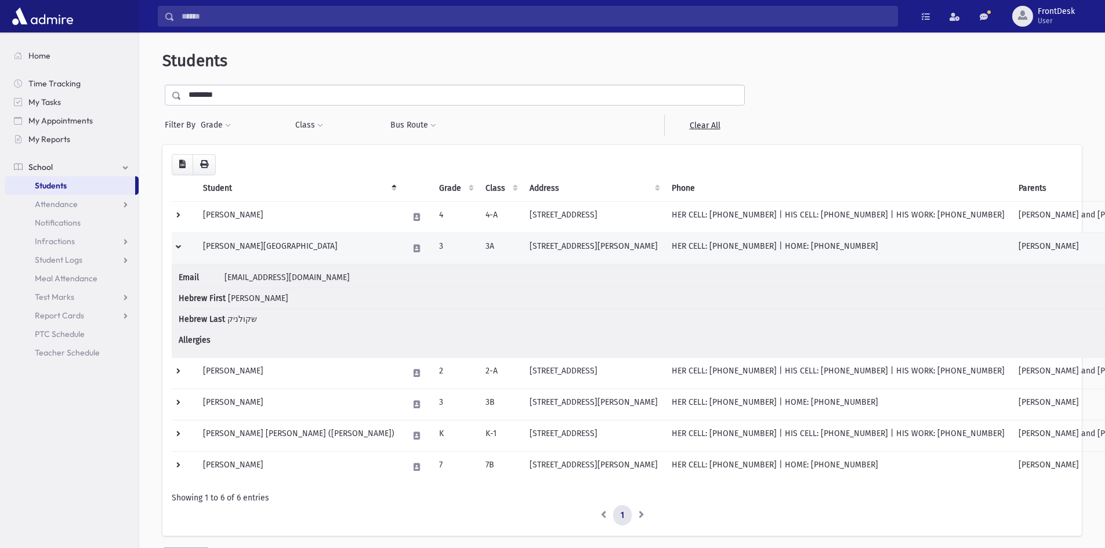
click at [177, 246] on td at bounding box center [184, 248] width 24 height 31
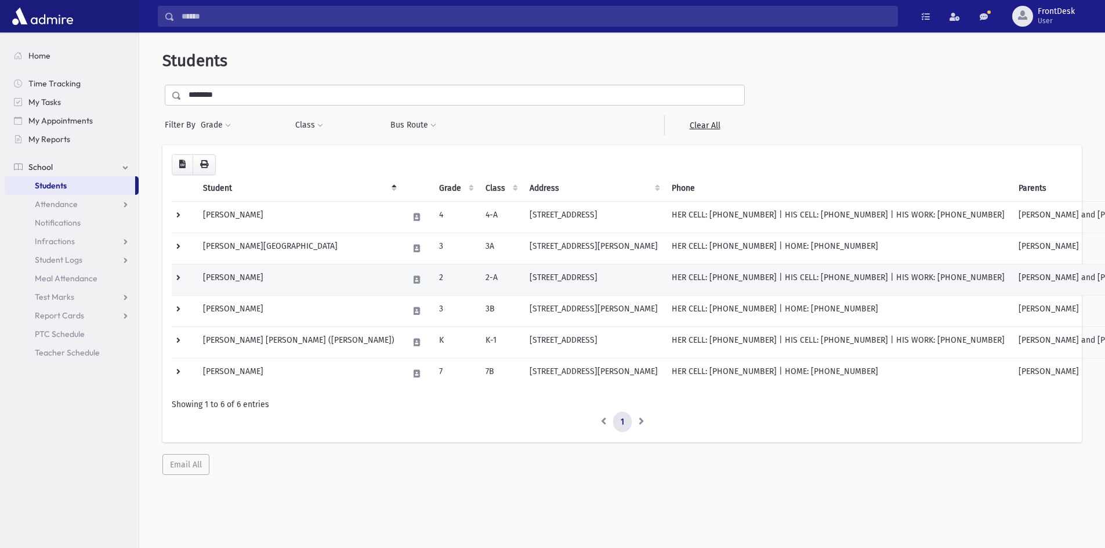
click at [175, 285] on td at bounding box center [184, 279] width 24 height 31
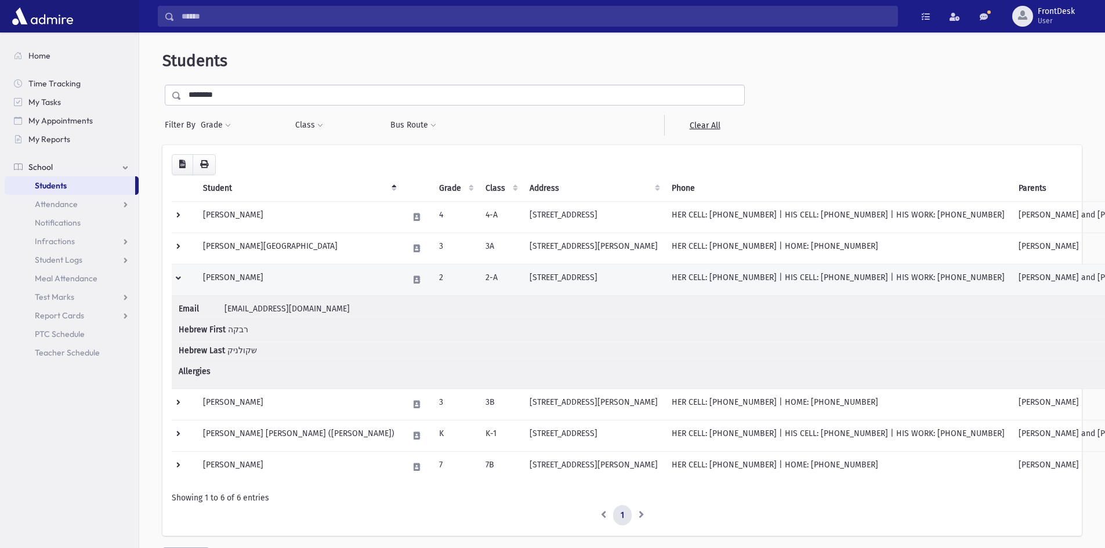
click at [175, 284] on td at bounding box center [184, 279] width 24 height 31
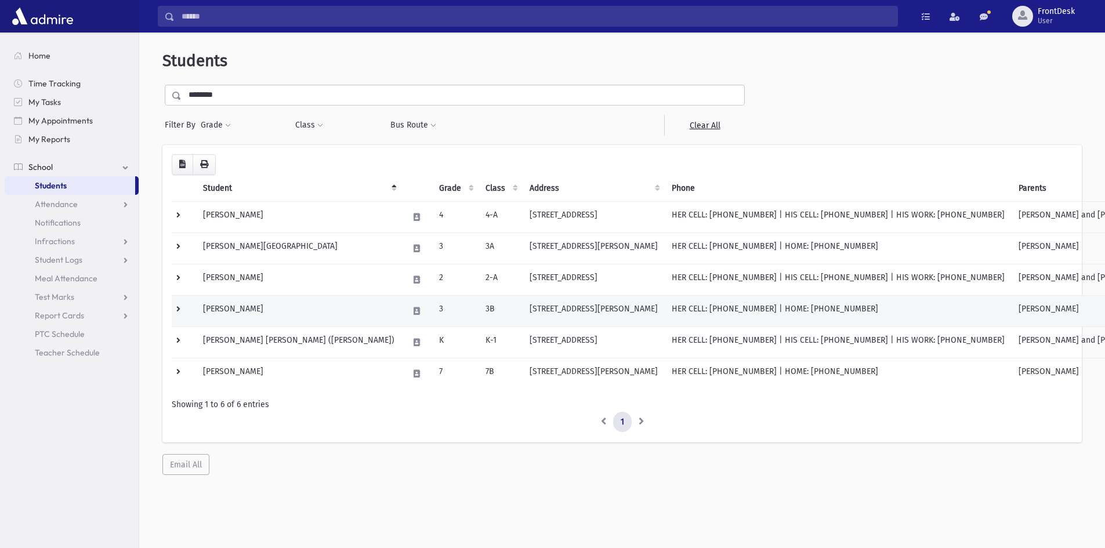
click at [181, 303] on td at bounding box center [184, 310] width 24 height 31
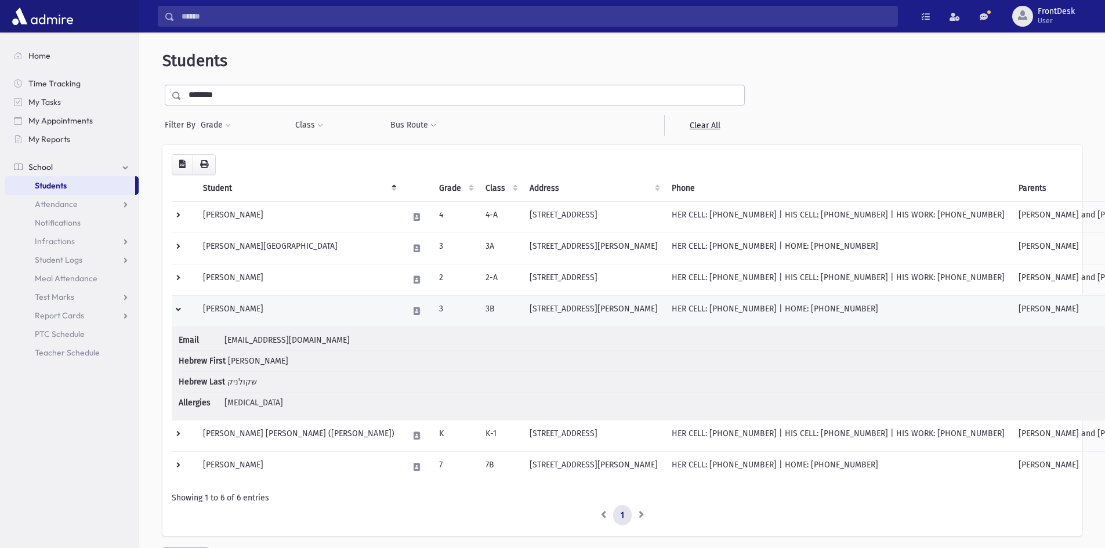
click at [178, 315] on td at bounding box center [184, 310] width 24 height 31
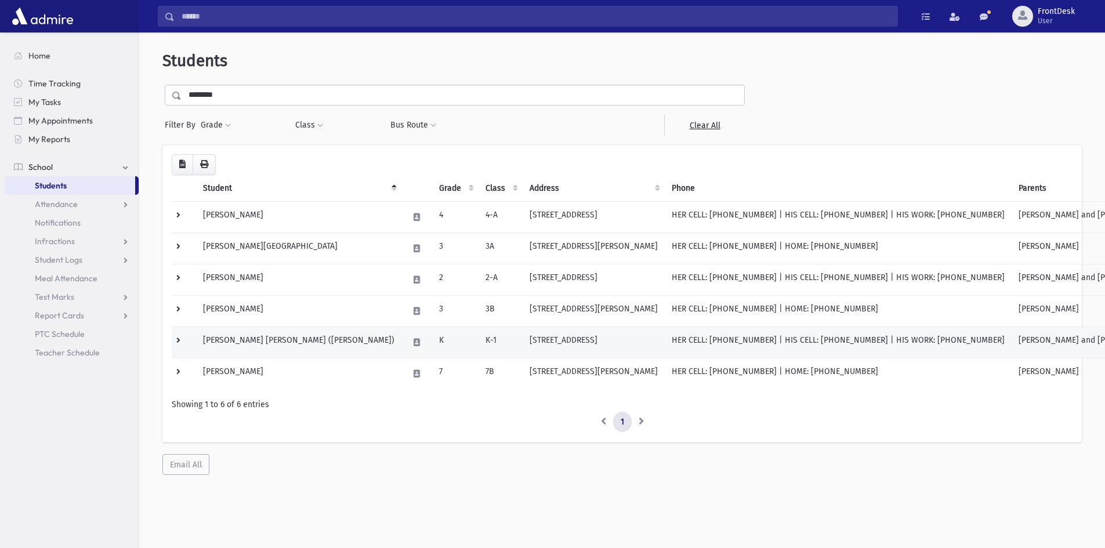
click at [184, 350] on td at bounding box center [184, 341] width 24 height 31
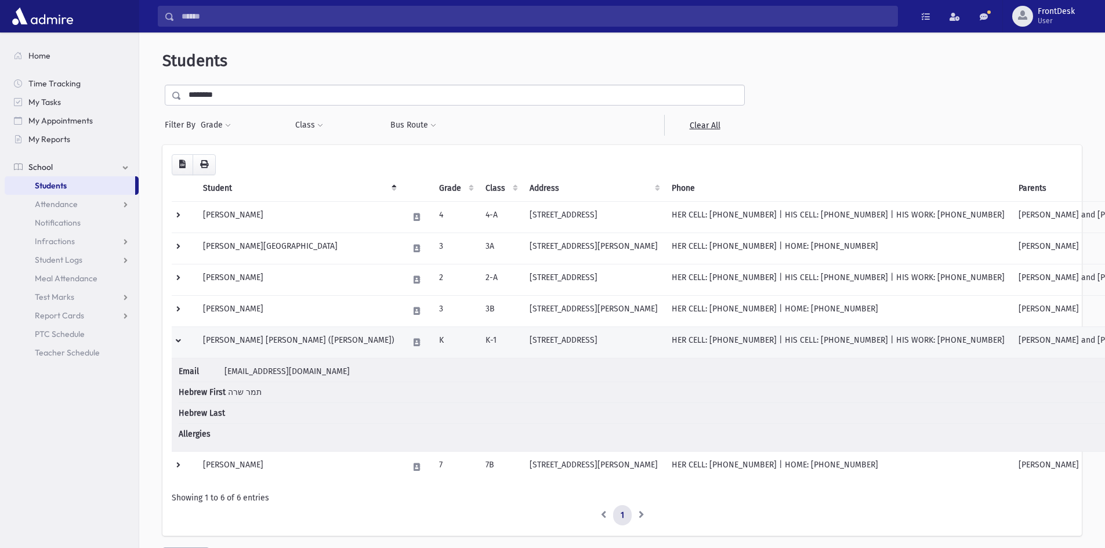
click at [180, 340] on td at bounding box center [184, 341] width 24 height 31
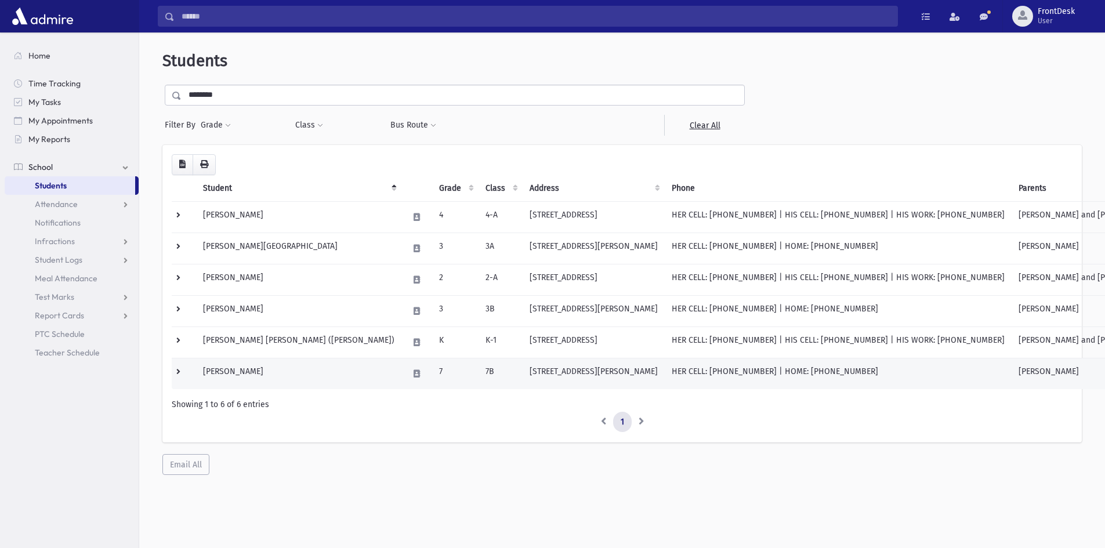
click at [177, 377] on td at bounding box center [184, 373] width 24 height 31
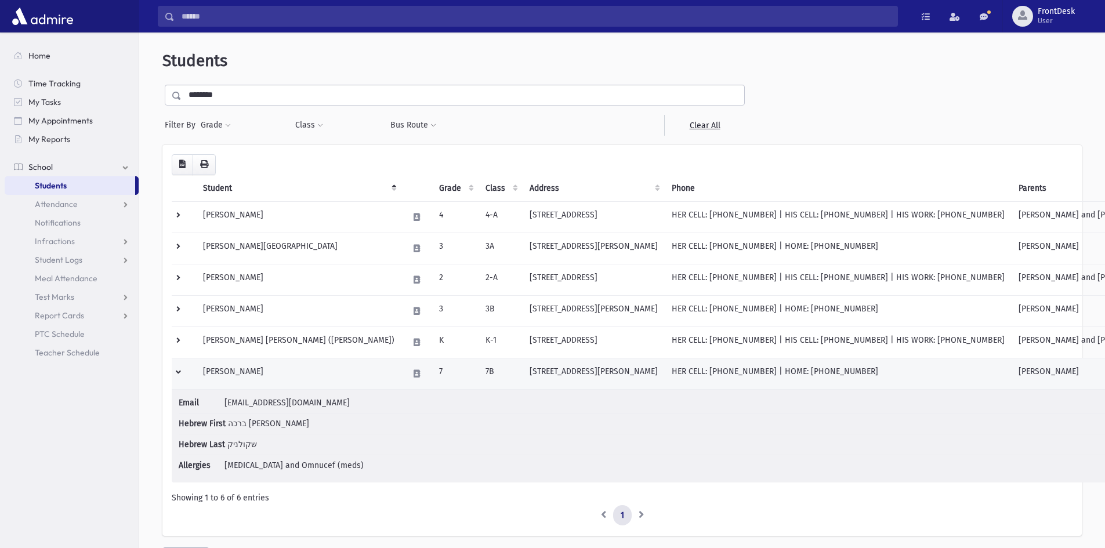
click at [179, 364] on td at bounding box center [184, 373] width 24 height 31
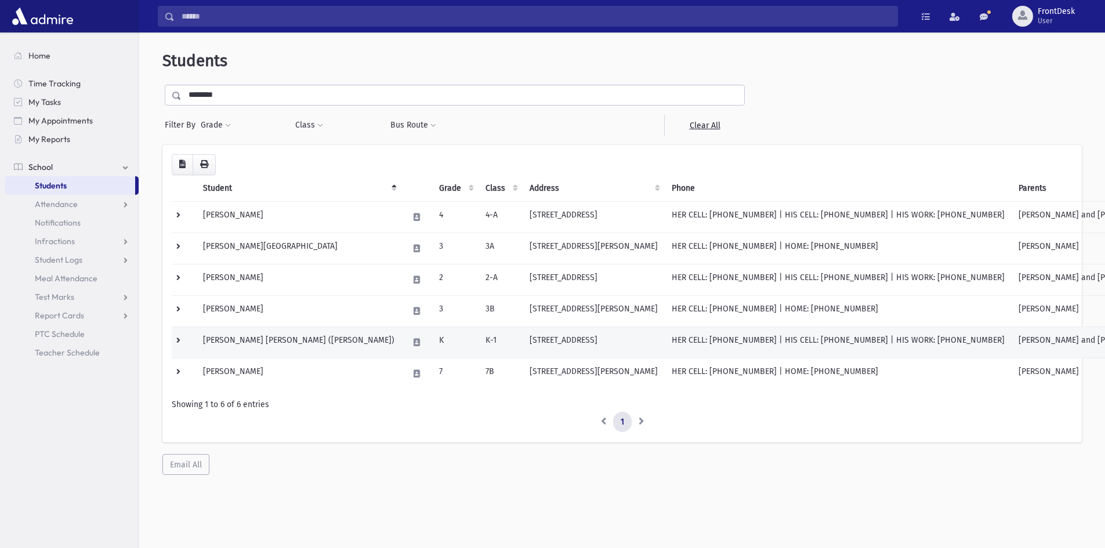
click at [176, 350] on td at bounding box center [184, 341] width 24 height 31
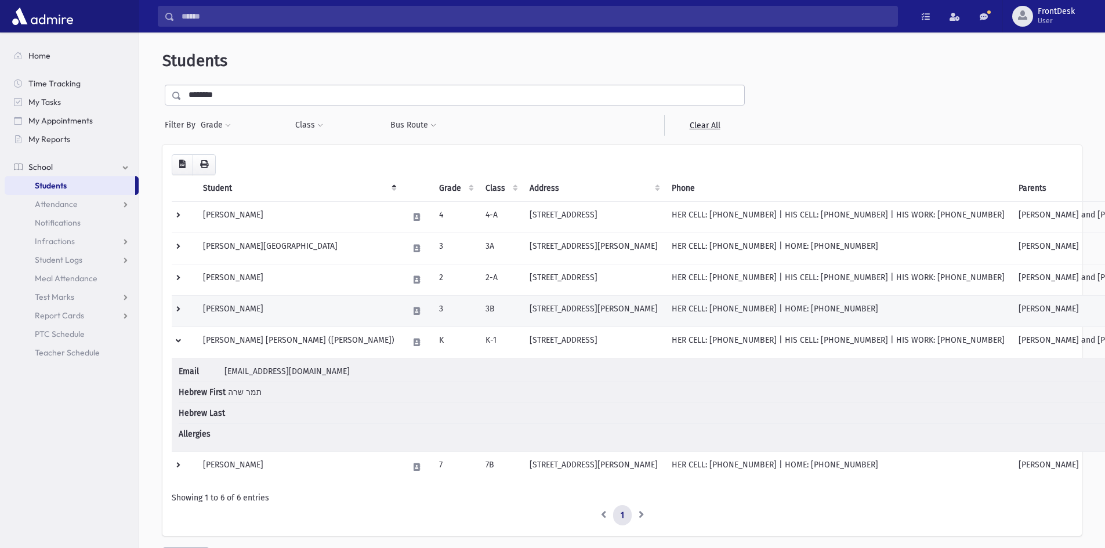
click at [179, 310] on td at bounding box center [184, 310] width 24 height 31
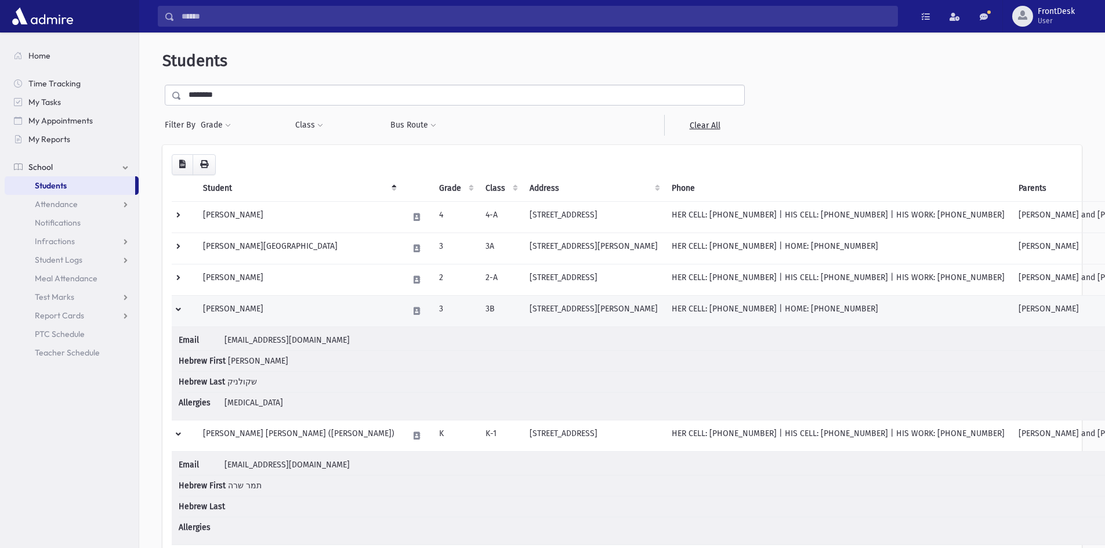
click at [179, 306] on td at bounding box center [184, 310] width 24 height 31
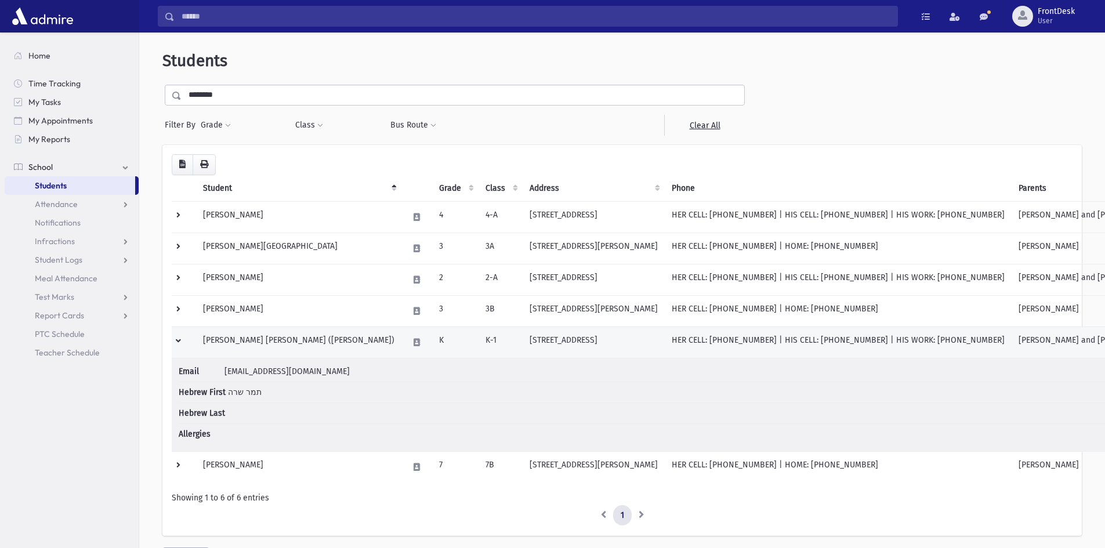
click at [175, 338] on td at bounding box center [184, 341] width 24 height 31
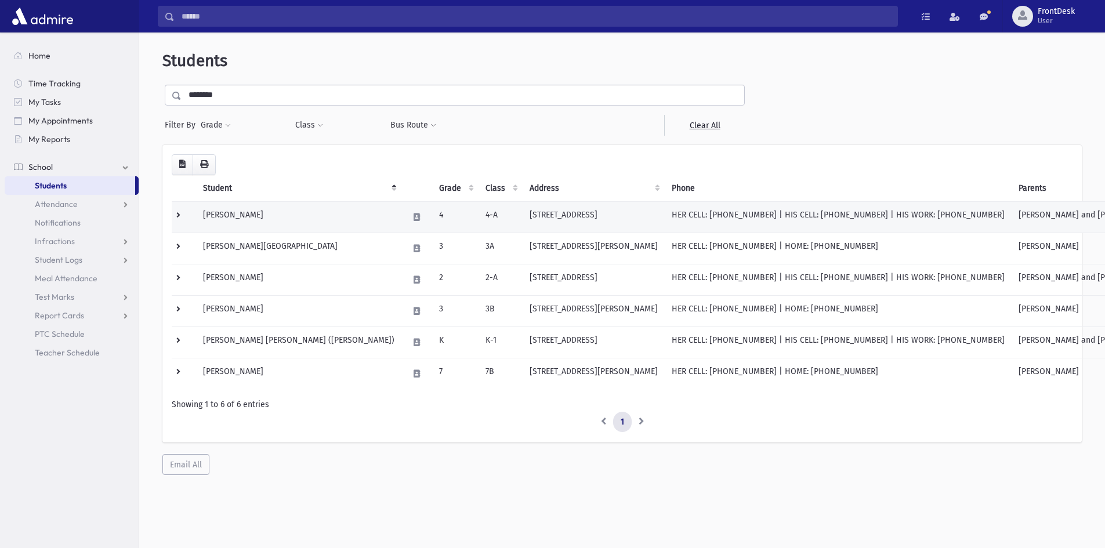
click at [184, 215] on td at bounding box center [184, 216] width 24 height 31
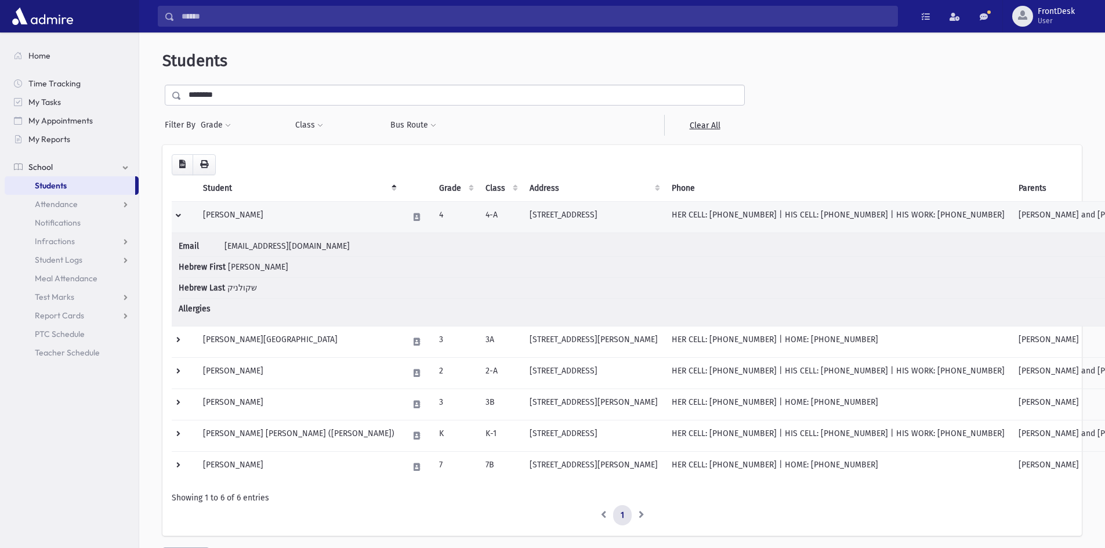
click at [181, 219] on td at bounding box center [184, 216] width 24 height 31
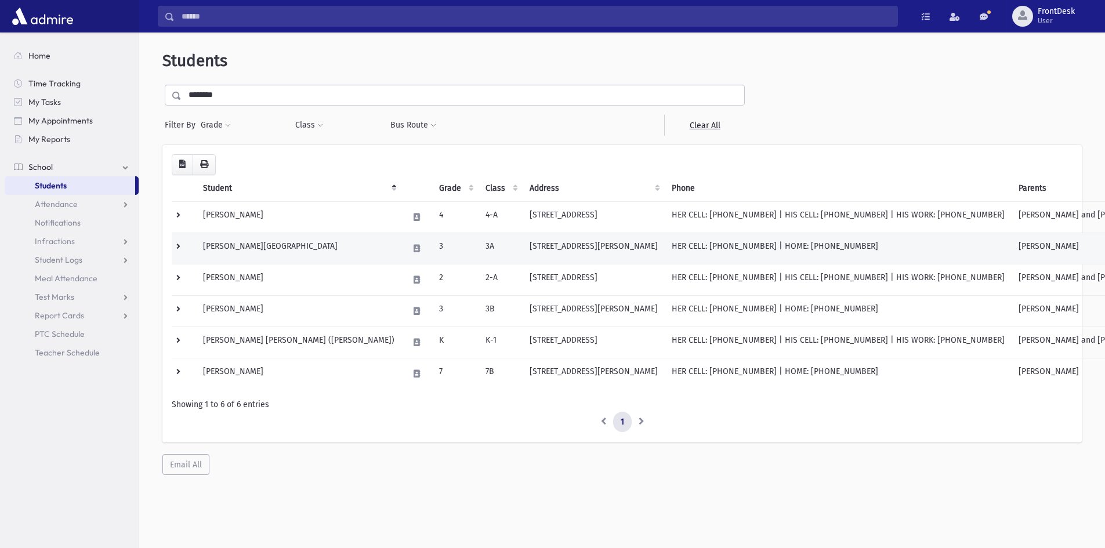
click at [181, 252] on td at bounding box center [184, 248] width 24 height 31
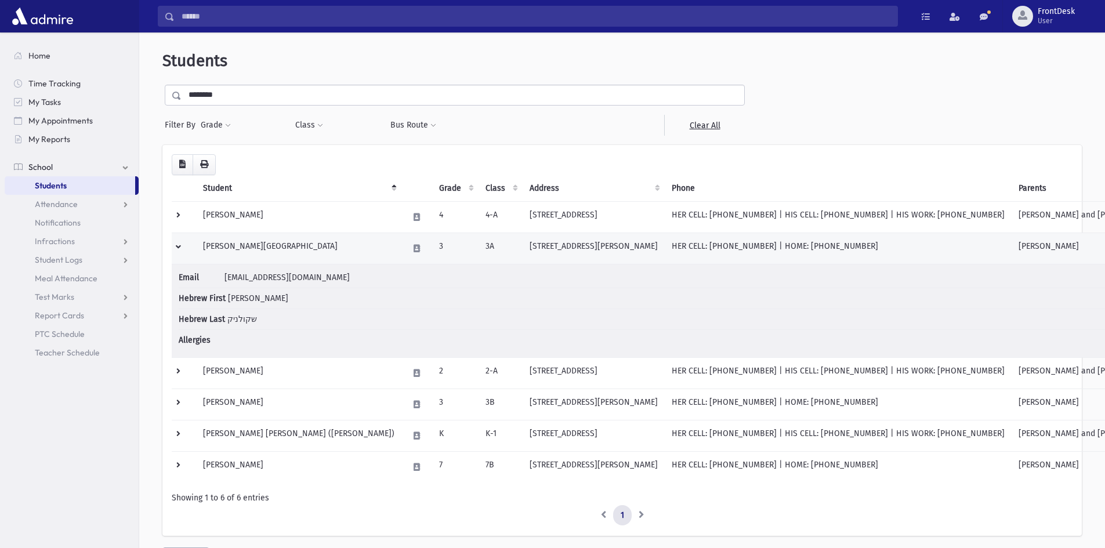
click at [179, 247] on td at bounding box center [184, 248] width 24 height 31
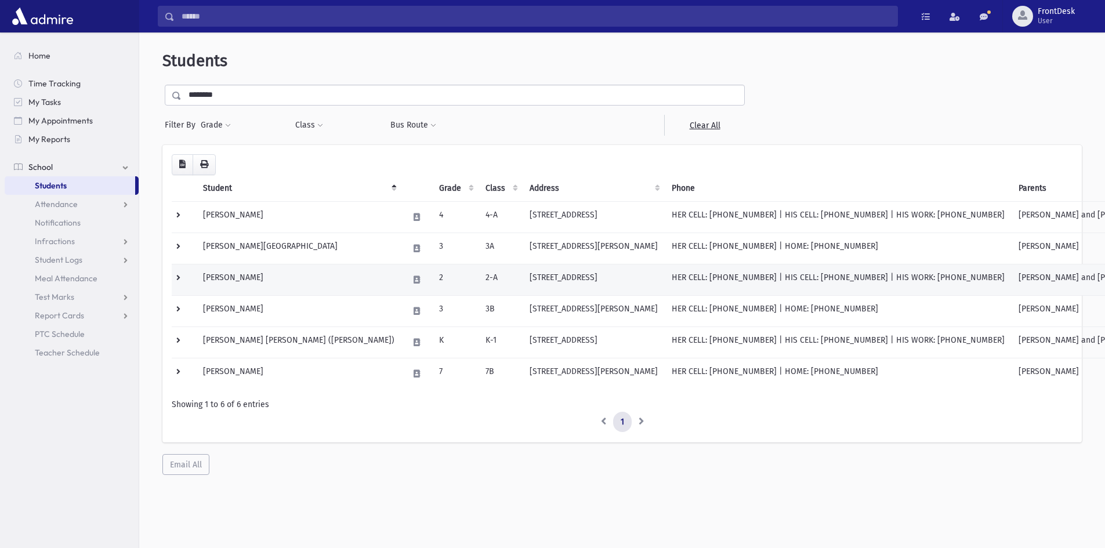
click at [178, 276] on td at bounding box center [184, 279] width 24 height 31
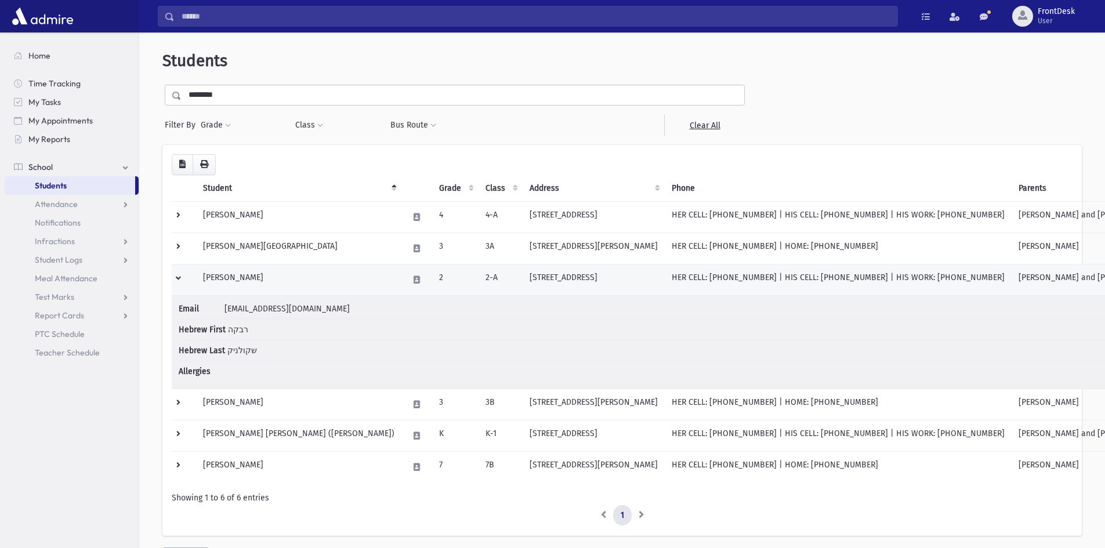
click at [176, 277] on td at bounding box center [184, 279] width 24 height 31
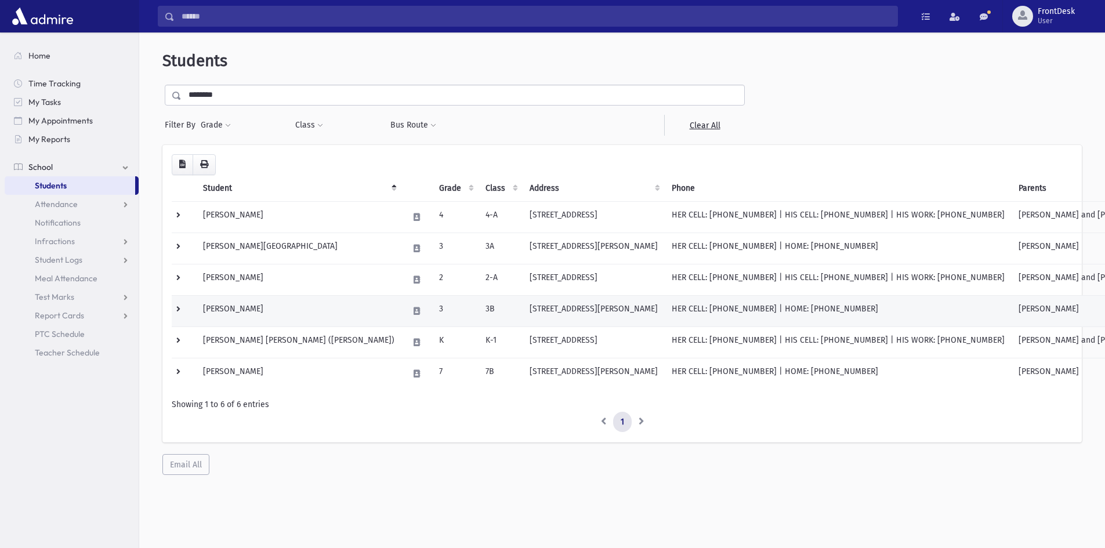
click at [175, 311] on td at bounding box center [184, 310] width 24 height 31
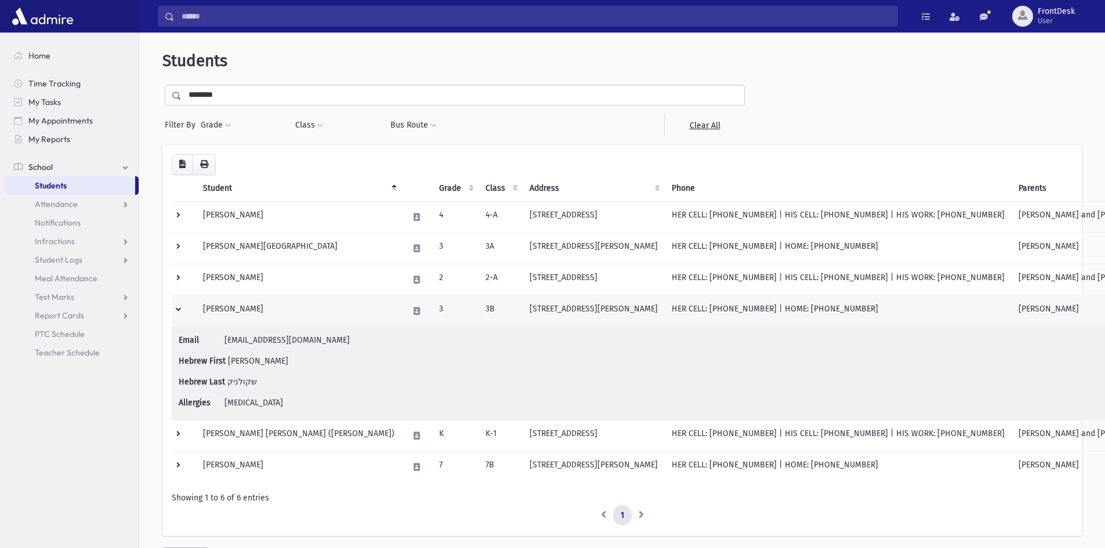
click at [177, 307] on td at bounding box center [184, 310] width 24 height 31
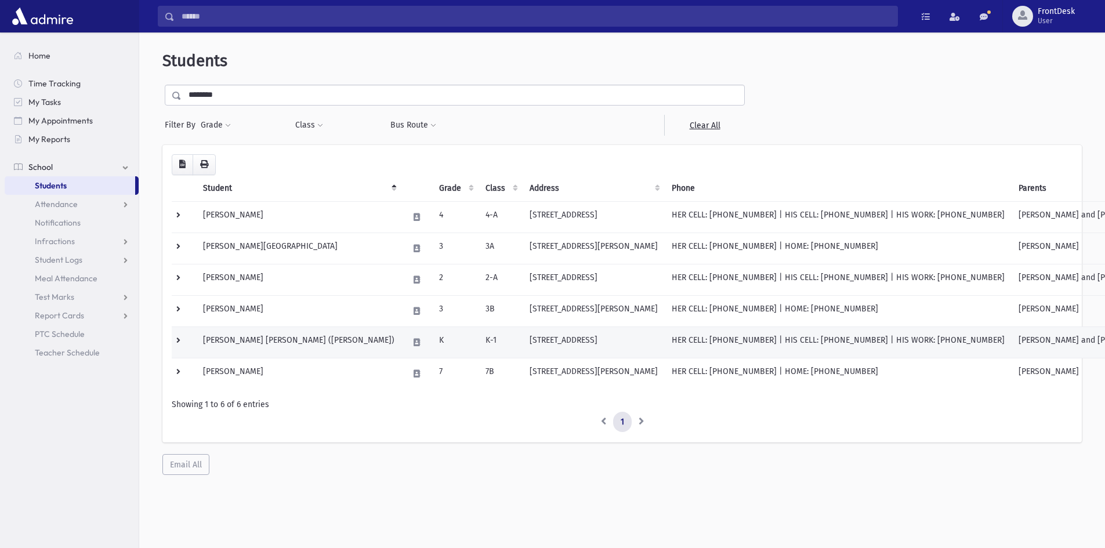
click at [177, 336] on td at bounding box center [184, 341] width 24 height 31
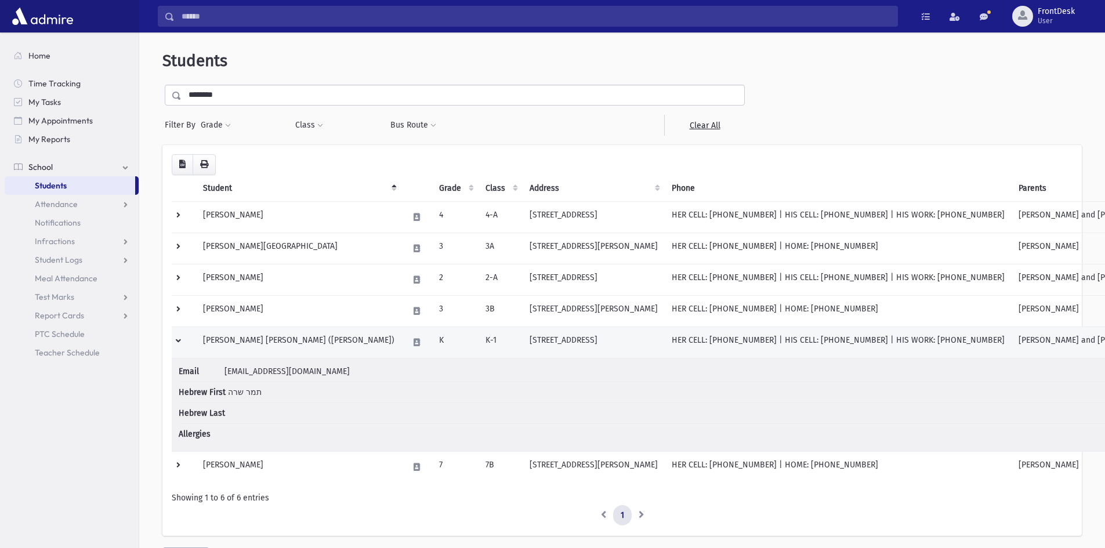
click at [180, 341] on td at bounding box center [184, 341] width 24 height 31
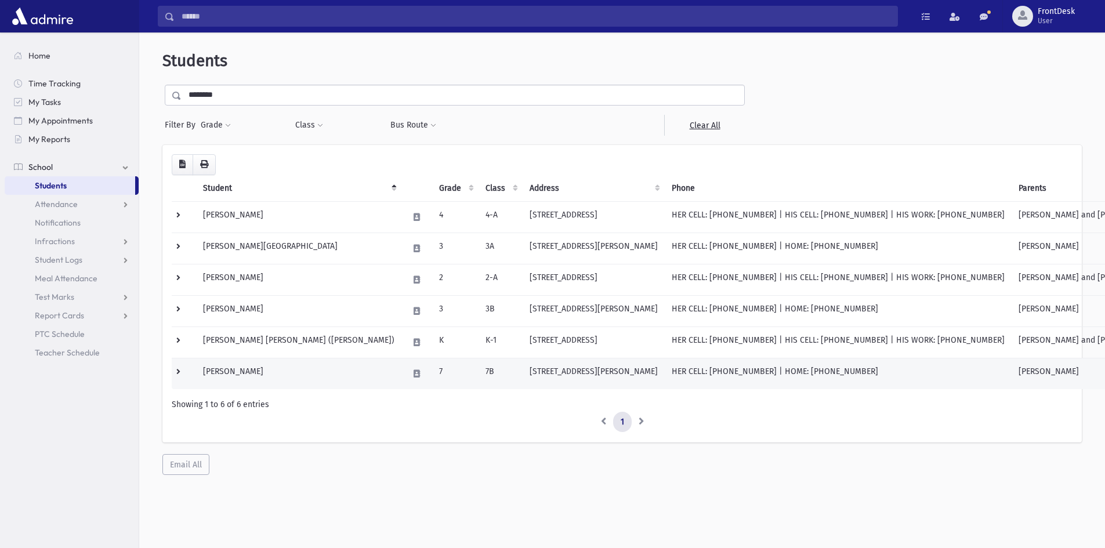
click at [181, 374] on td at bounding box center [184, 373] width 24 height 31
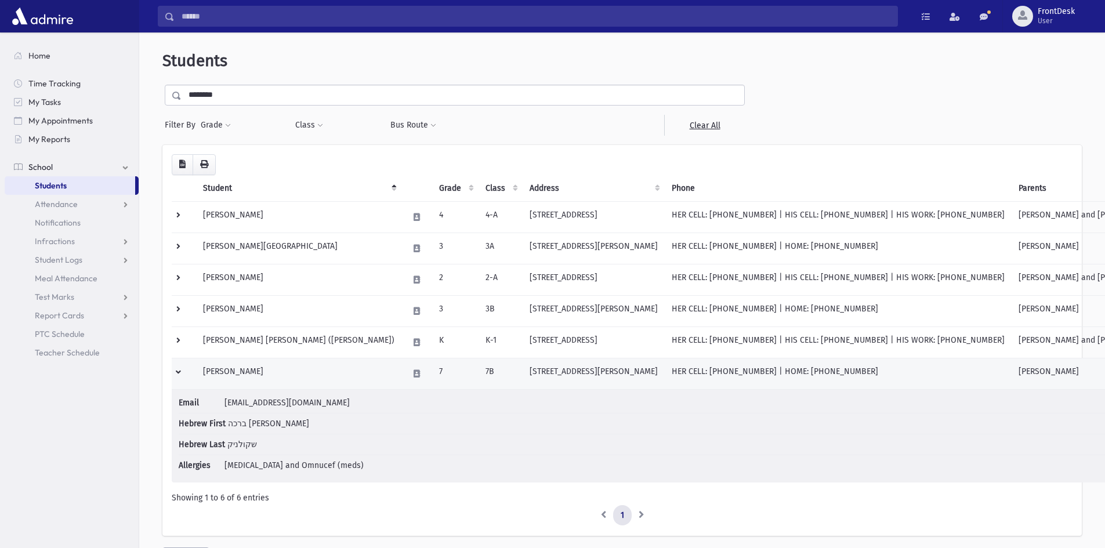
click at [182, 375] on td at bounding box center [184, 373] width 24 height 31
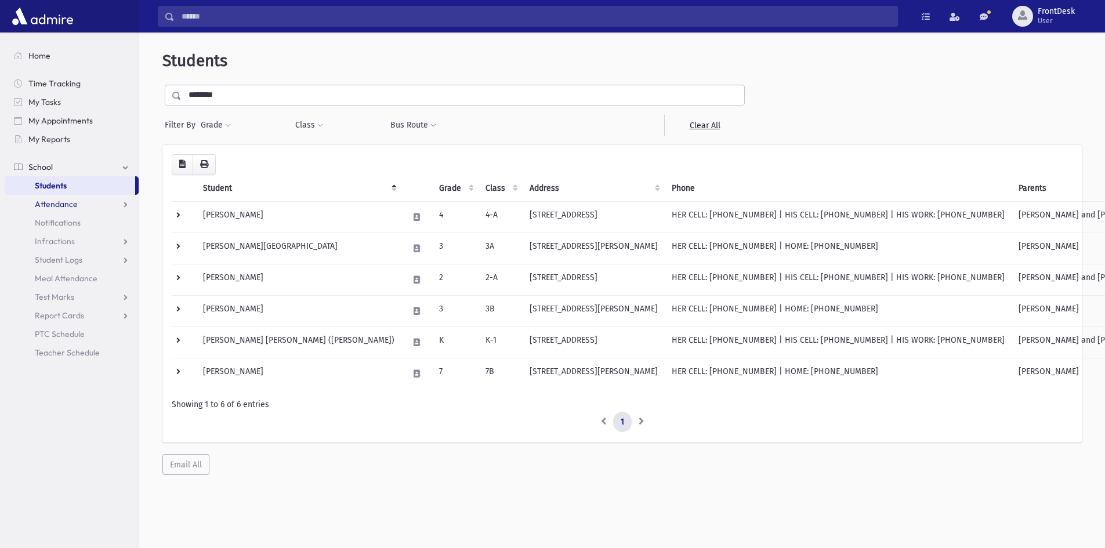
click at [95, 211] on link "Attendance" at bounding box center [72, 204] width 134 height 19
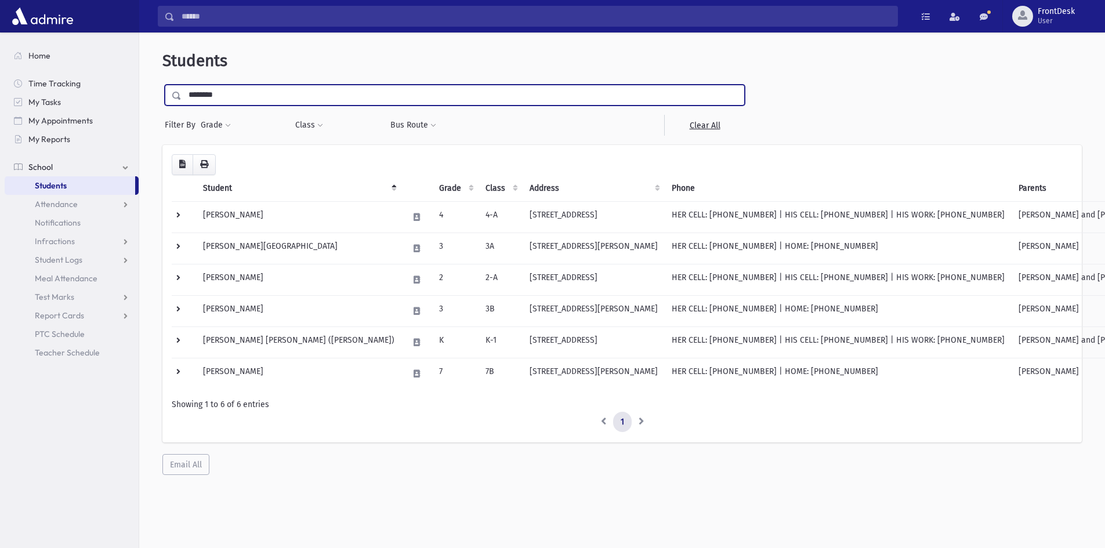
drag, startPoint x: 230, startPoint y: 92, endPoint x: 150, endPoint y: 75, distance: 82.3
click at [151, 77] on div "Students ******** Filter By Grade * * * * * * * * * ***** ********* ********* *…" at bounding box center [622, 263] width 956 height 452
type input "*********"
click at [162, 85] on input "submit" at bounding box center [178, 93] width 32 height 16
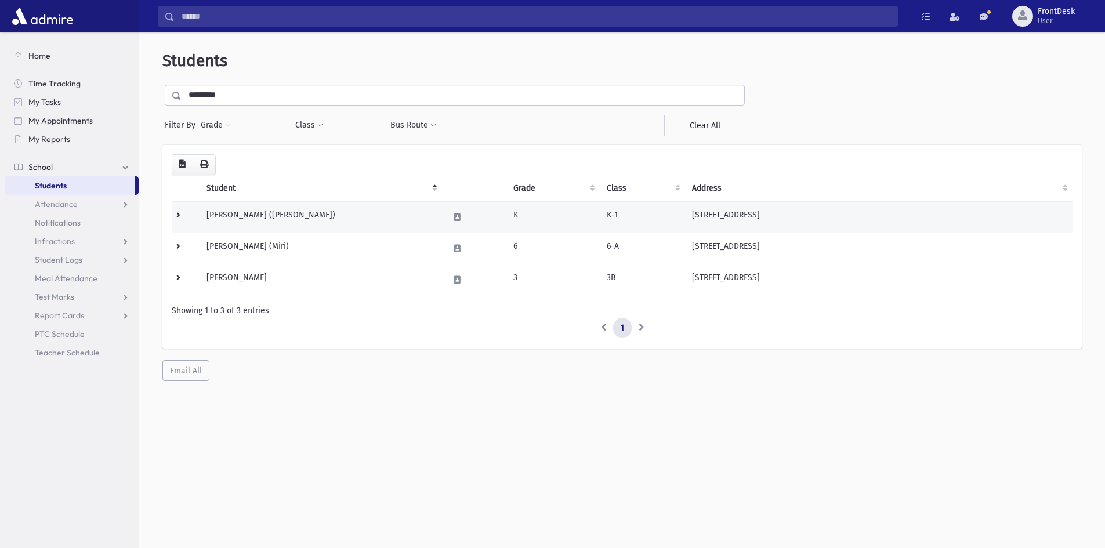
click at [187, 213] on td at bounding box center [186, 216] width 28 height 31
